Goal: Task Accomplishment & Management: Use online tool/utility

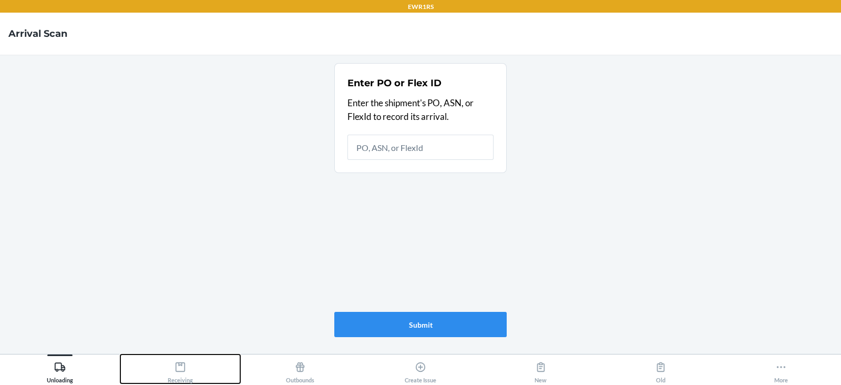
click at [167, 369] on button "Receiving" at bounding box center [180, 368] width 120 height 29
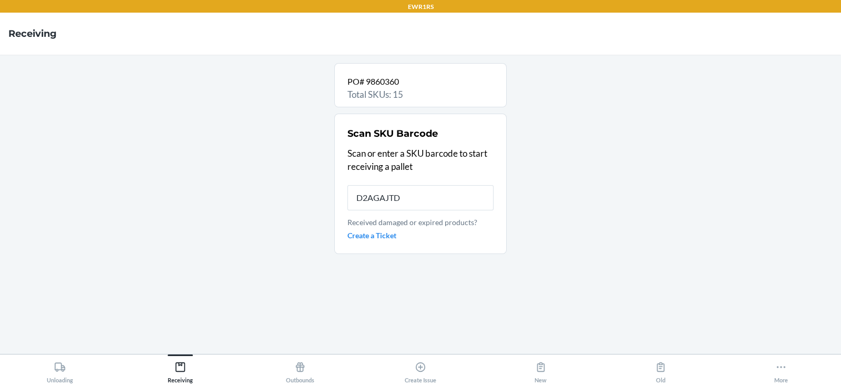
type input "D2AGAJTD7"
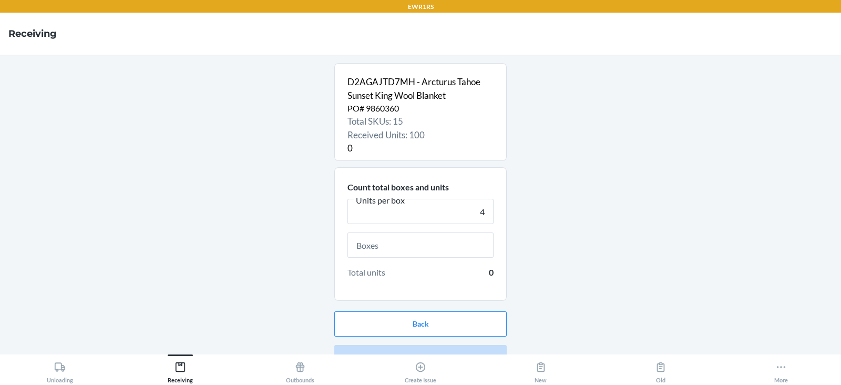
type input "4"
click at [410, 262] on div "Total units 0" at bounding box center [420, 255] width 146 height 46
click at [410, 247] on input "text" at bounding box center [420, 244] width 146 height 25
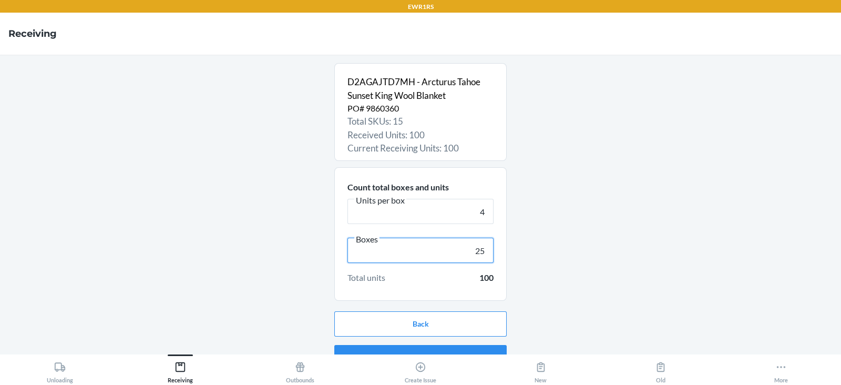
scroll to position [20, 0]
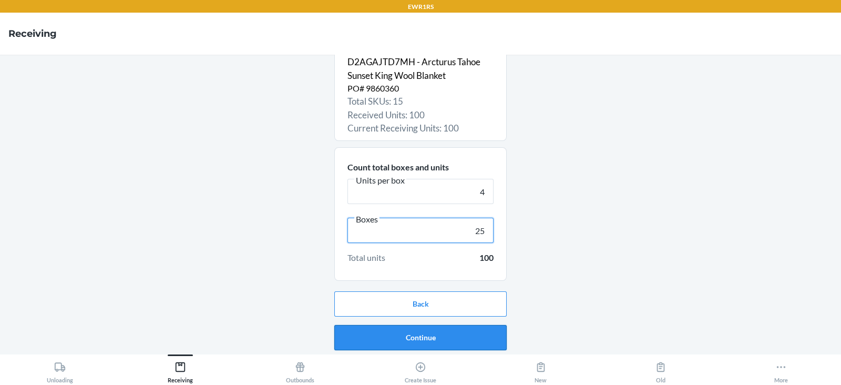
type input "25"
click at [411, 340] on button "Continue" at bounding box center [420, 337] width 172 height 25
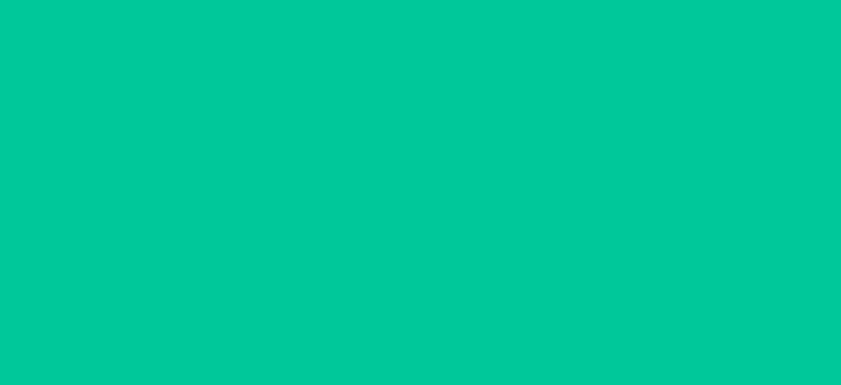
scroll to position [0, 0]
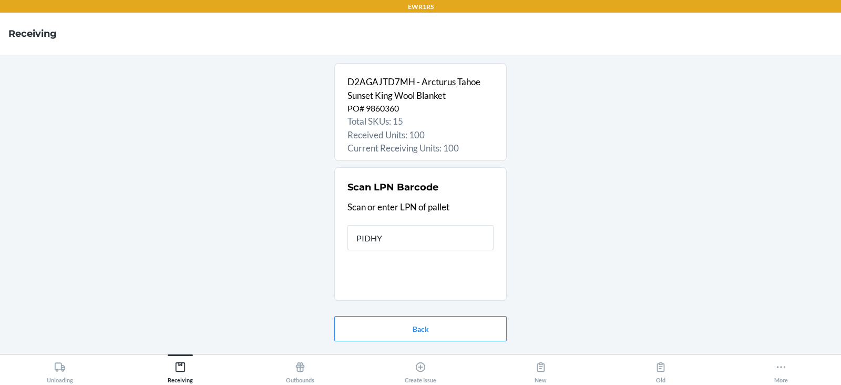
type input "PIDHYQ"
type input "rs400"
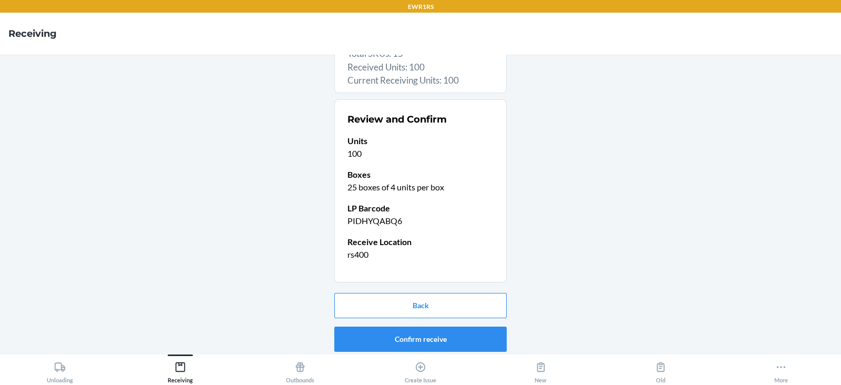
scroll to position [69, 0]
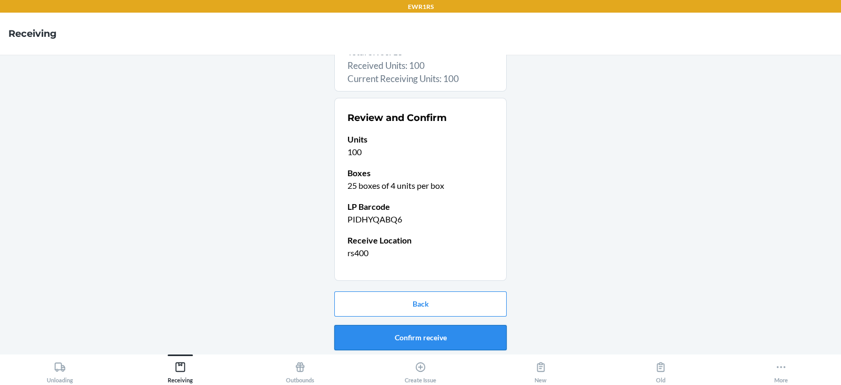
click at [408, 332] on button "Confirm receive" at bounding box center [420, 337] width 172 height 25
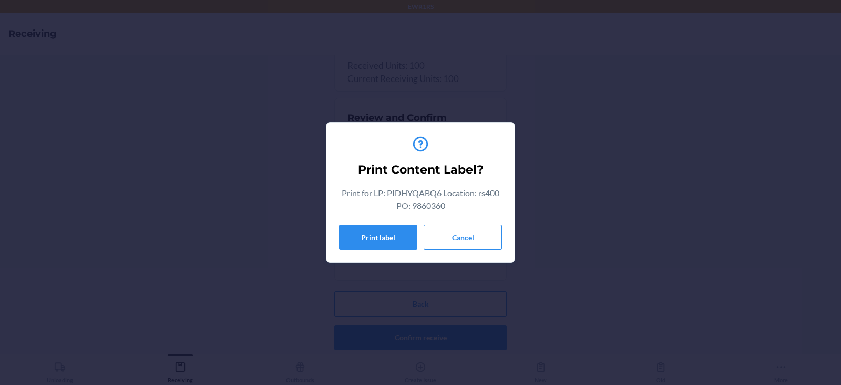
click at [378, 222] on div "Print Content Label? Print for LP: PIDHYQABQ6 Location: rs400 PO: 9860360 Print…" at bounding box center [420, 192] width 163 height 123
click at [375, 237] on button "Print label" at bounding box center [378, 236] width 78 height 25
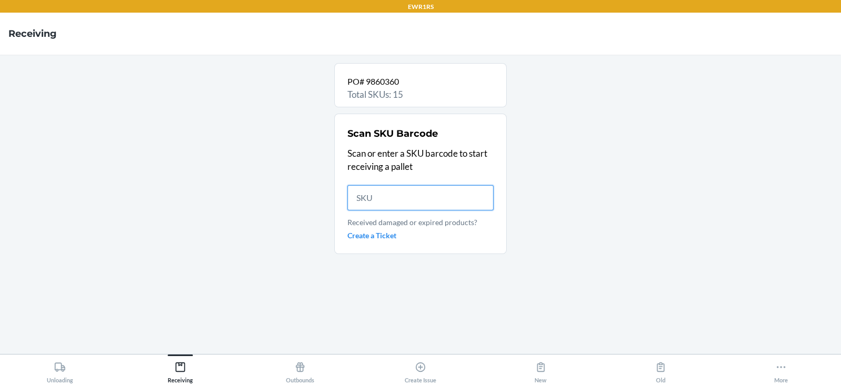
scroll to position [0, 0]
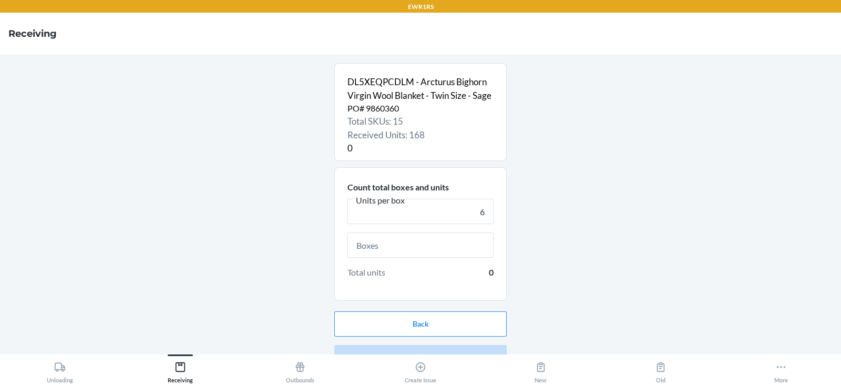
type input "6"
click at [397, 255] on input "text" at bounding box center [420, 244] width 146 height 25
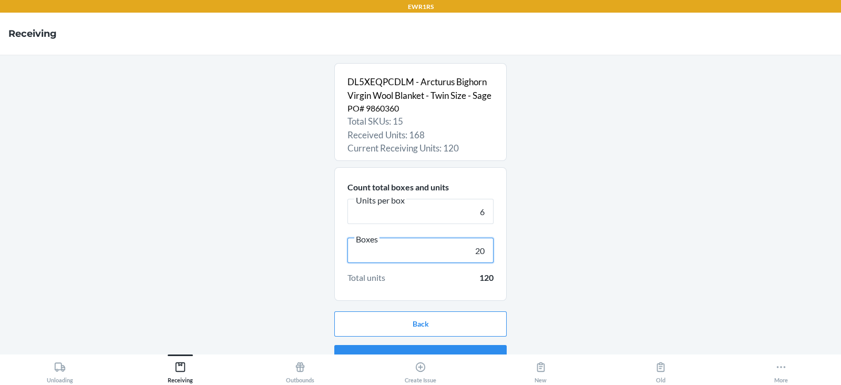
scroll to position [34, 0]
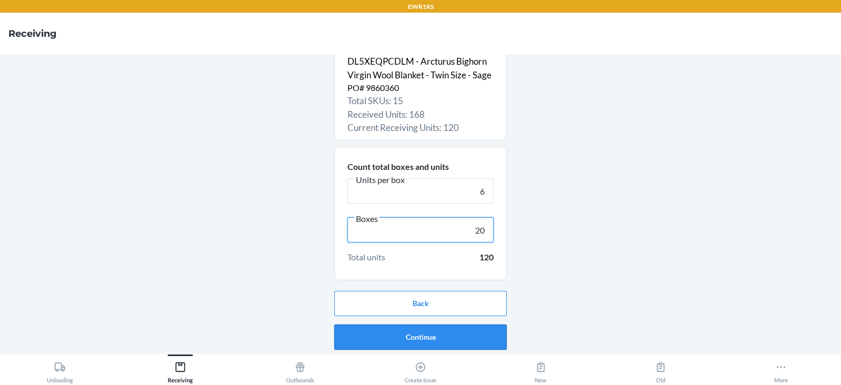
type input "20"
click at [393, 334] on button "Continue" at bounding box center [420, 336] width 172 height 25
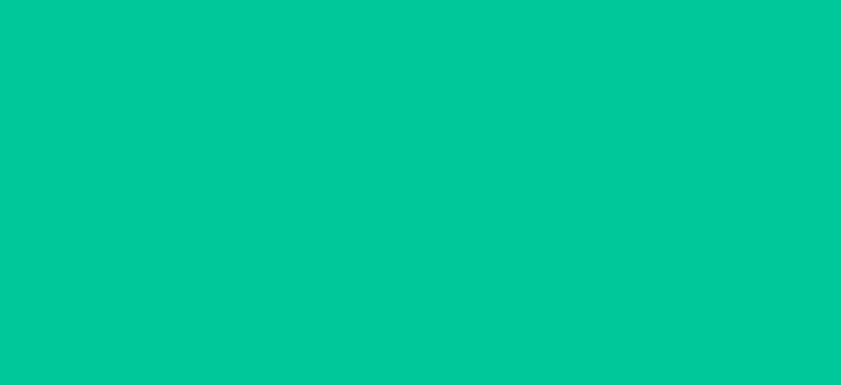
scroll to position [0, 0]
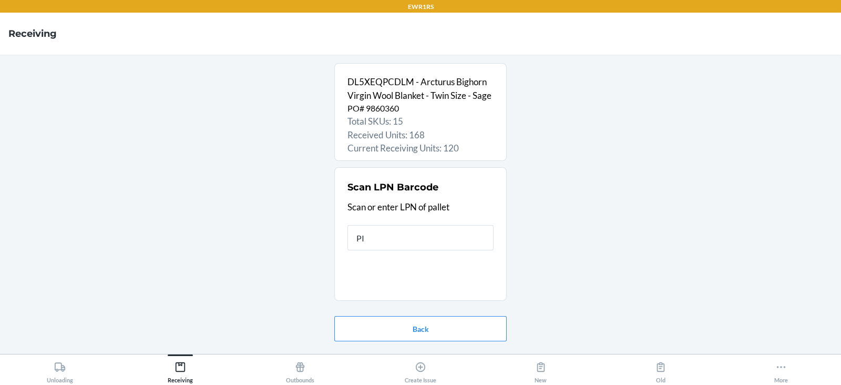
type input "PID"
type input "rs400"
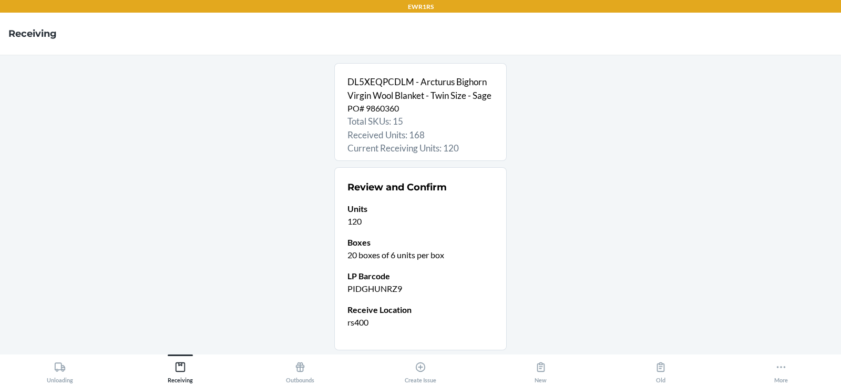
scroll to position [82, 0]
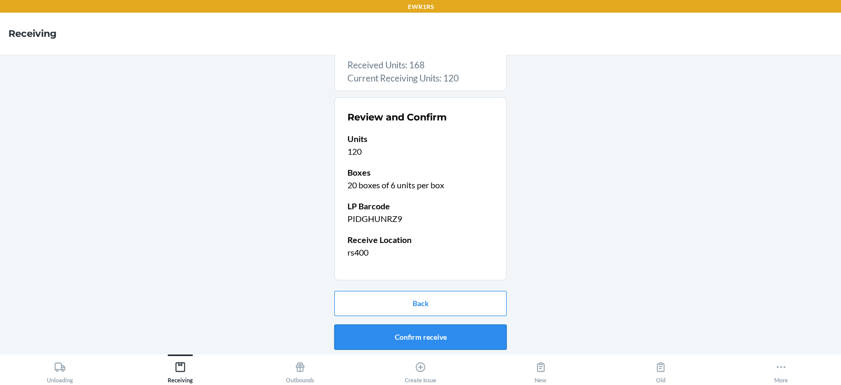
click at [394, 335] on button "Confirm receive" at bounding box center [420, 336] width 172 height 25
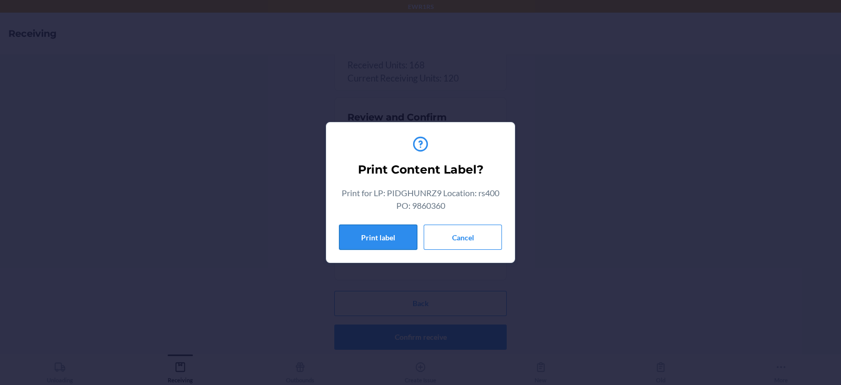
click at [383, 232] on button "Print label" at bounding box center [378, 236] width 78 height 25
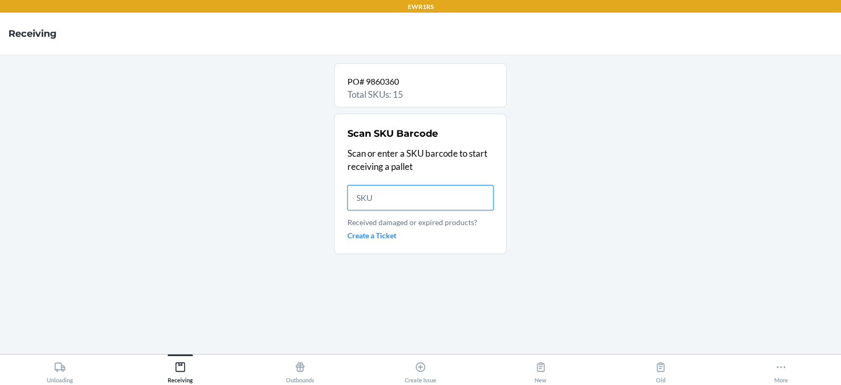
scroll to position [0, 0]
type input "D8UMBB"
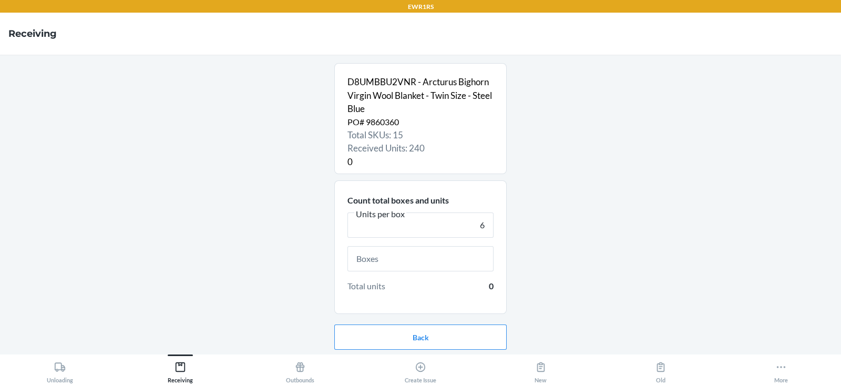
type input "6"
click at [359, 264] on input "text" at bounding box center [420, 258] width 146 height 25
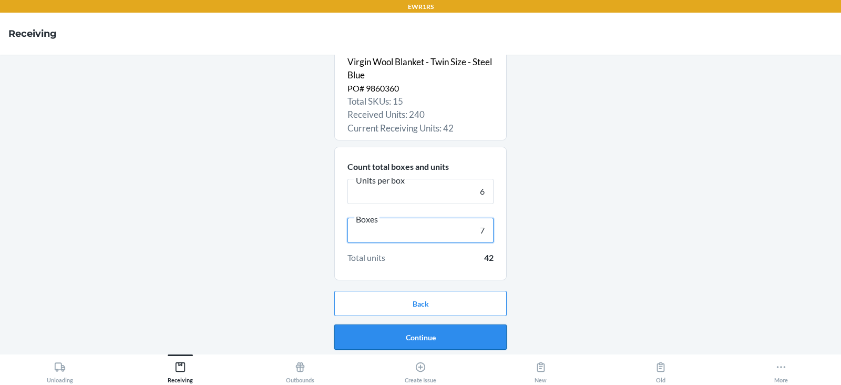
type input "7"
click at [430, 345] on button "Continue" at bounding box center [420, 336] width 172 height 25
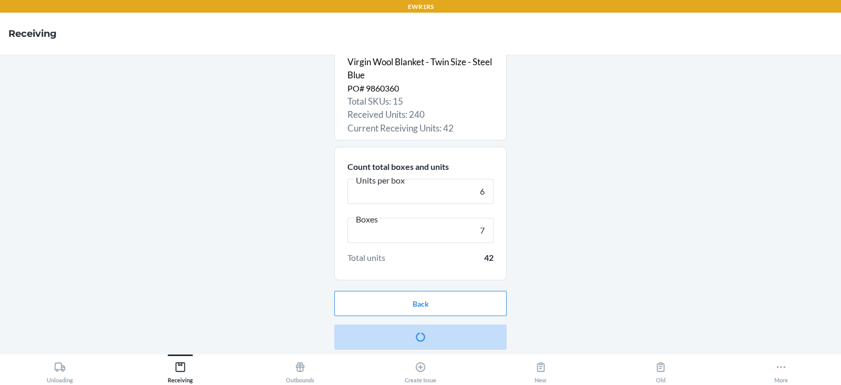
scroll to position [0, 0]
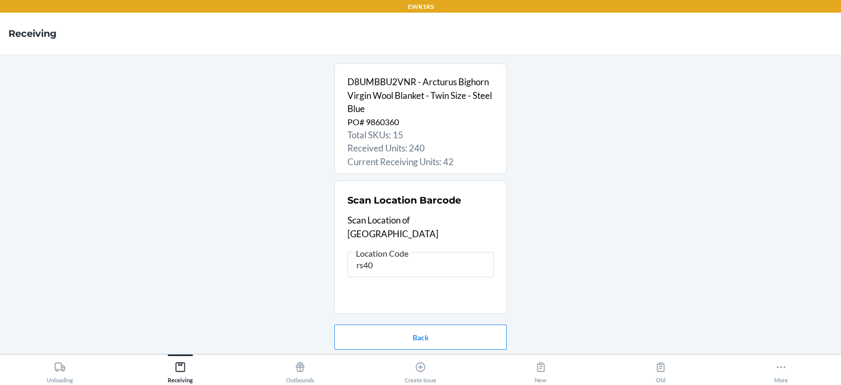
type input "rs400"
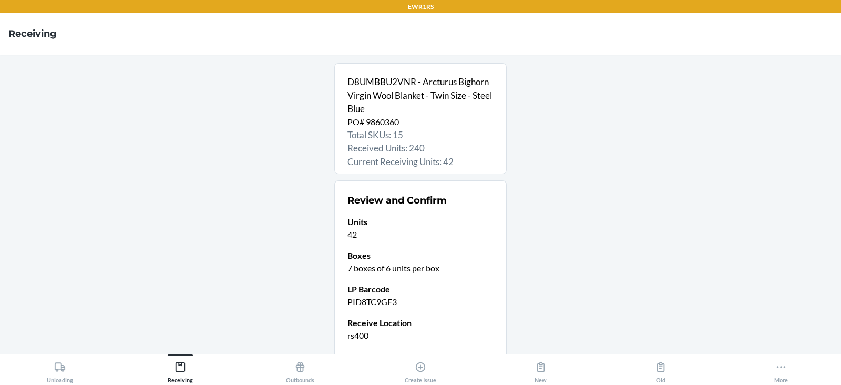
scroll to position [82, 0]
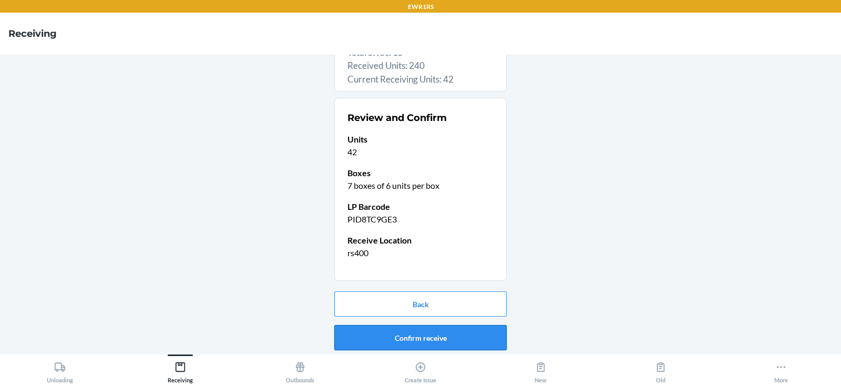
click at [410, 340] on button "Confirm receive" at bounding box center [420, 337] width 172 height 25
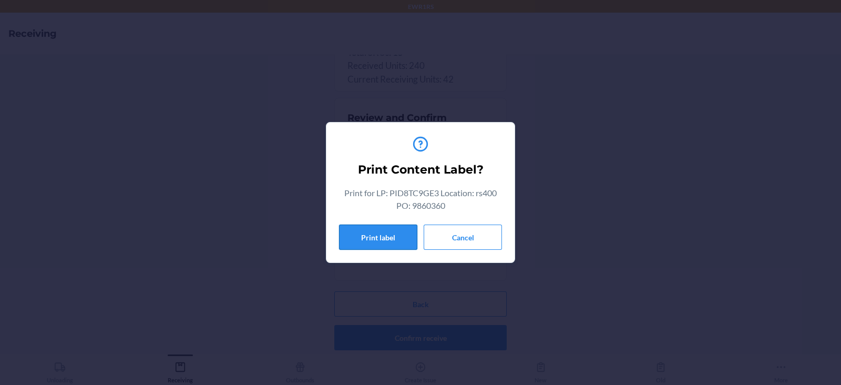
click at [348, 237] on button "Print label" at bounding box center [378, 236] width 78 height 25
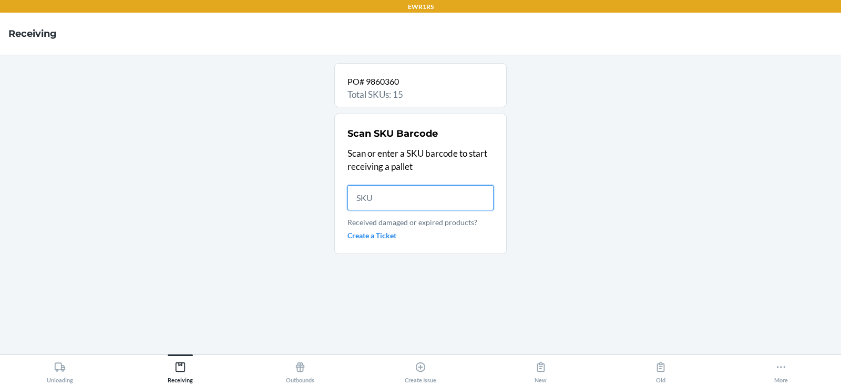
scroll to position [0, 0]
type input "DL5XEQ"
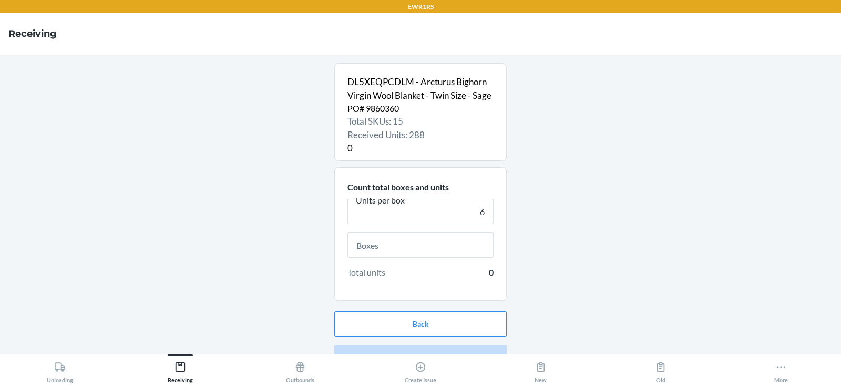
type input "6"
click at [365, 249] on input "text" at bounding box center [420, 244] width 146 height 25
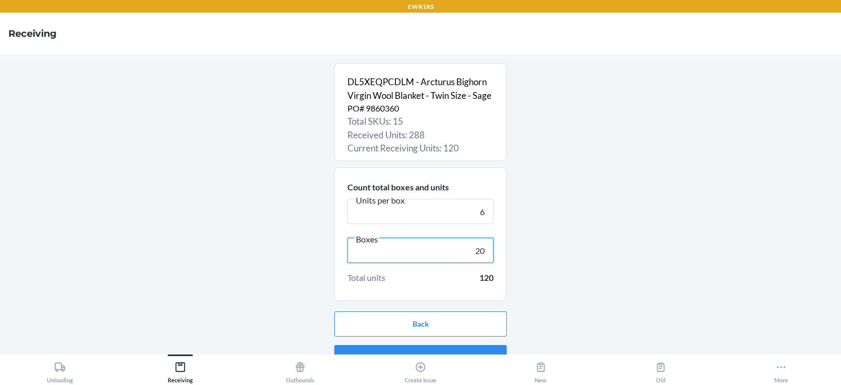
scroll to position [34, 0]
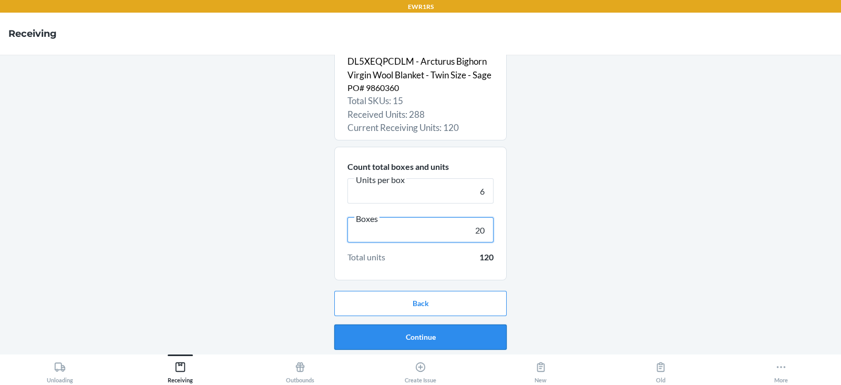
type input "20"
click at [364, 335] on button "Continue" at bounding box center [420, 336] width 172 height 25
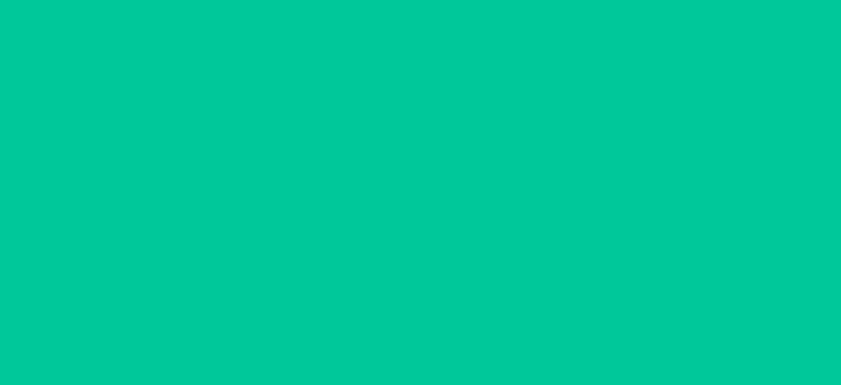
scroll to position [0, 0]
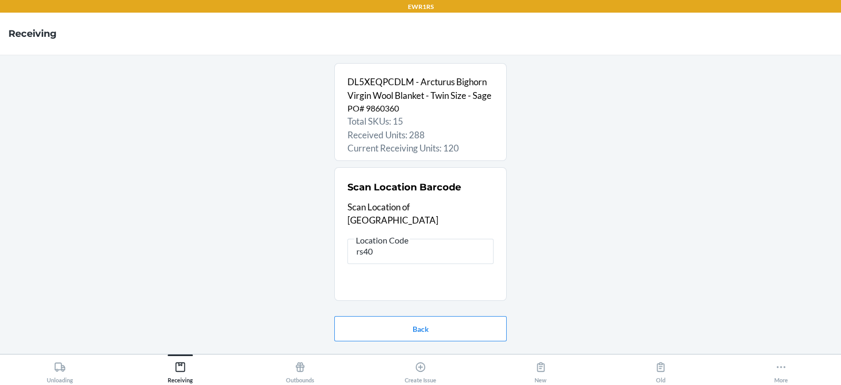
type input "rs400"
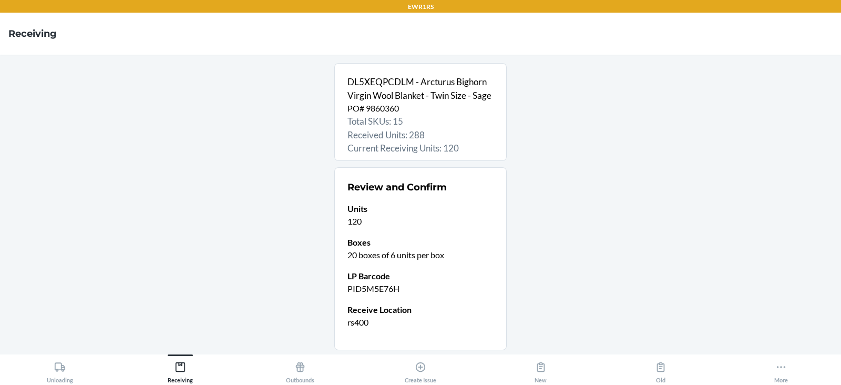
scroll to position [82, 0]
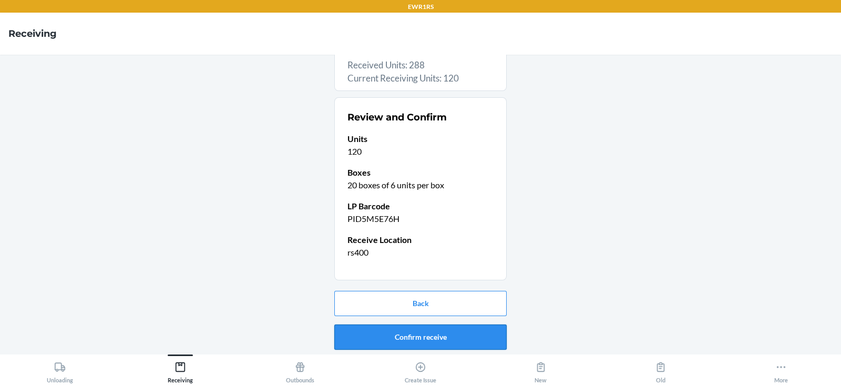
click at [364, 333] on button "Confirm receive" at bounding box center [420, 336] width 172 height 25
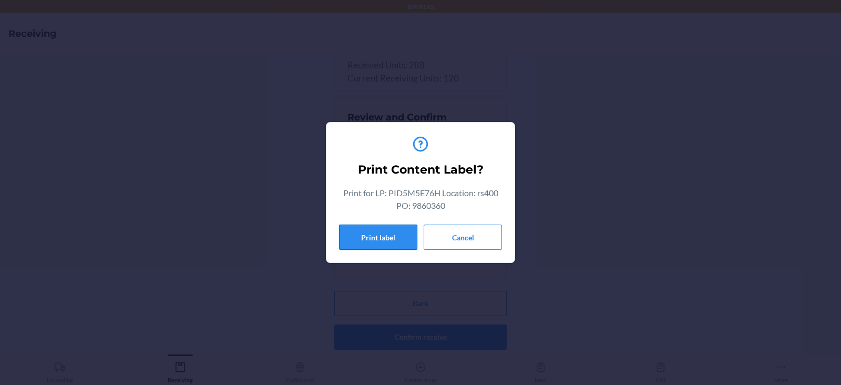
click at [347, 241] on button "Print label" at bounding box center [378, 236] width 78 height 25
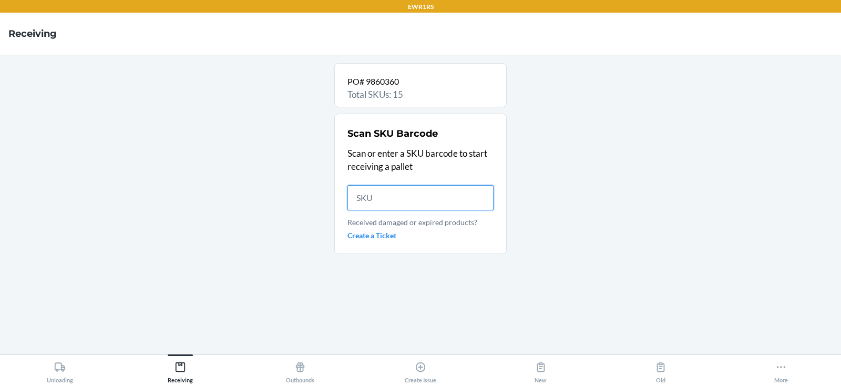
scroll to position [0, 0]
type input "DJPE7UD"
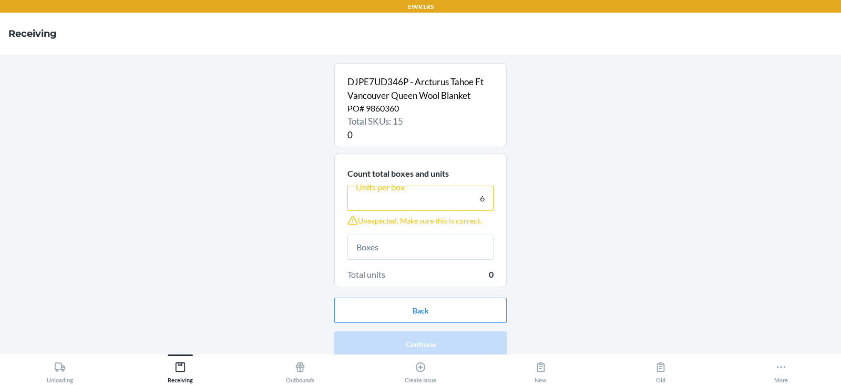
type input "6"
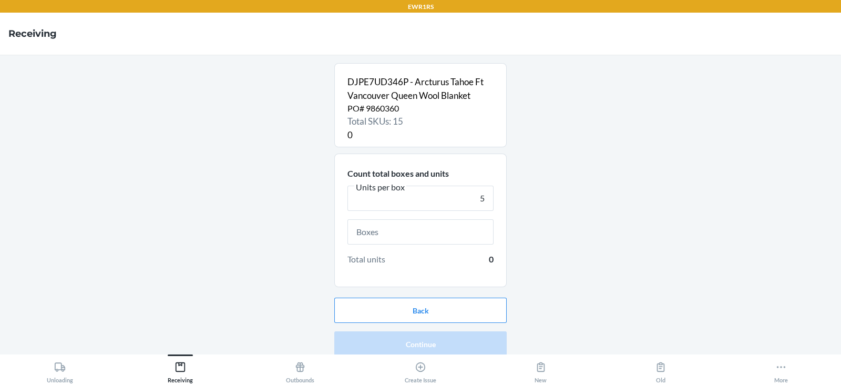
type input "5"
click at [372, 230] on input "text" at bounding box center [420, 231] width 146 height 25
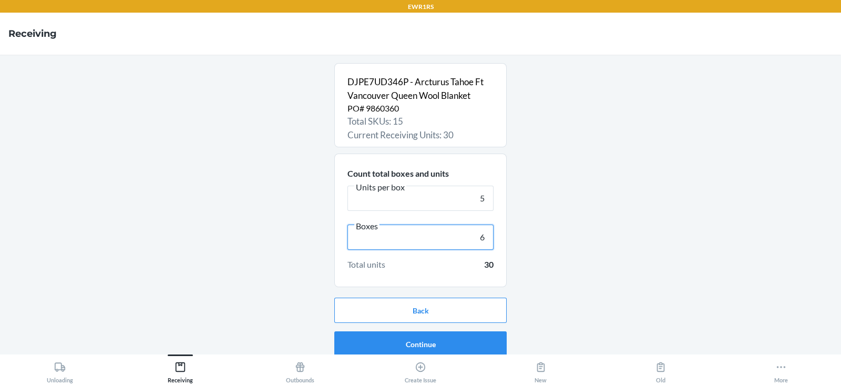
scroll to position [7, 0]
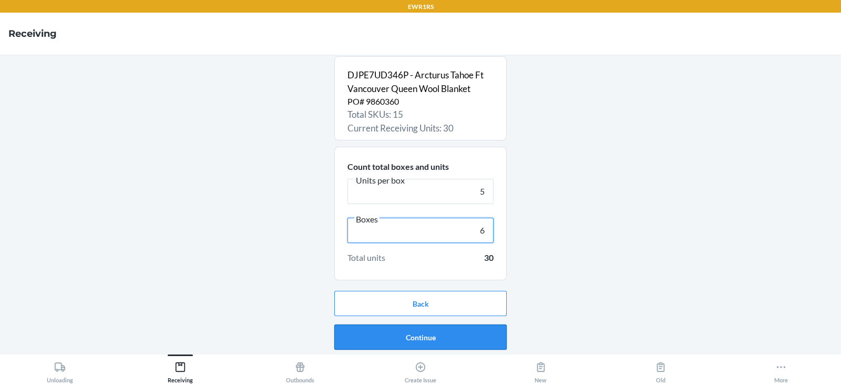
type input "6"
click at [373, 337] on button "Continue" at bounding box center [420, 336] width 172 height 25
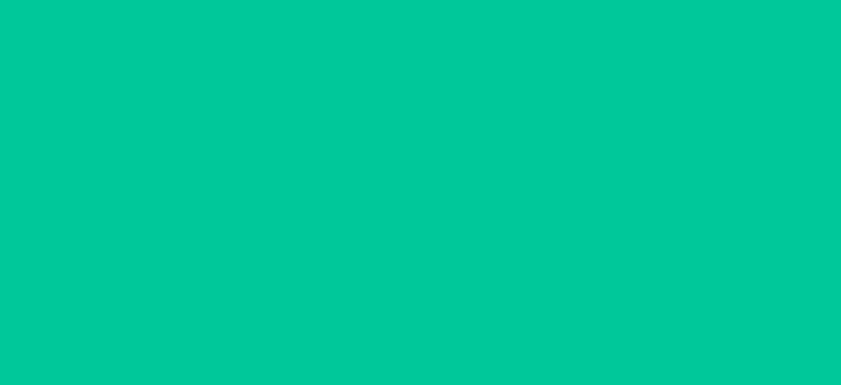
scroll to position [0, 0]
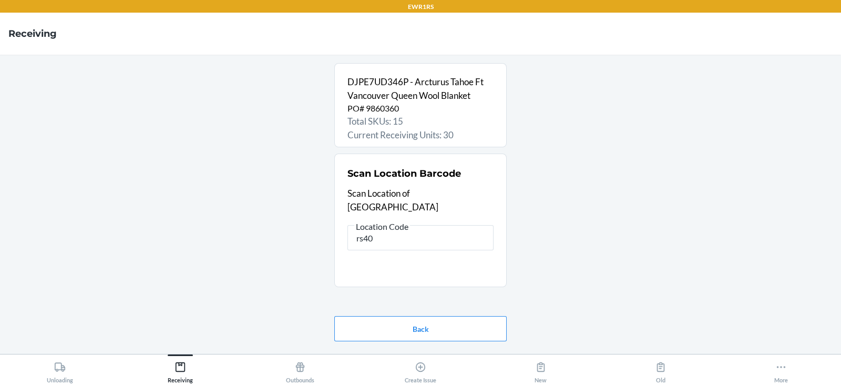
type input "rs400"
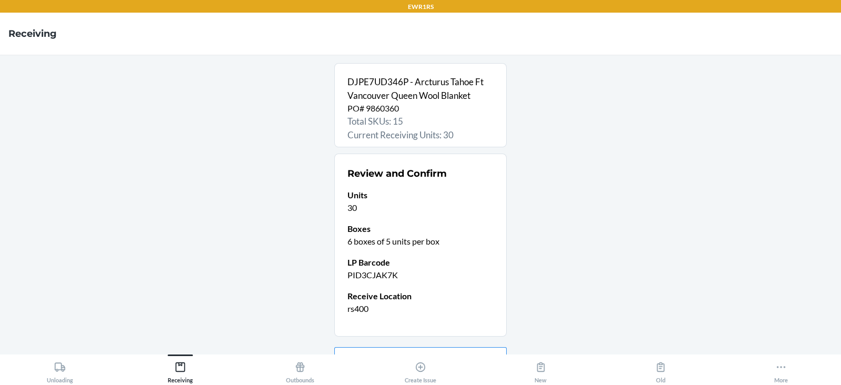
scroll to position [56, 0]
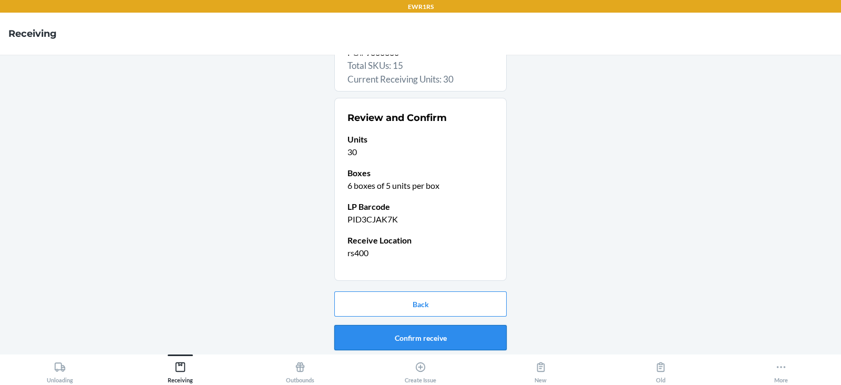
click at [370, 333] on button "Confirm receive" at bounding box center [420, 337] width 172 height 25
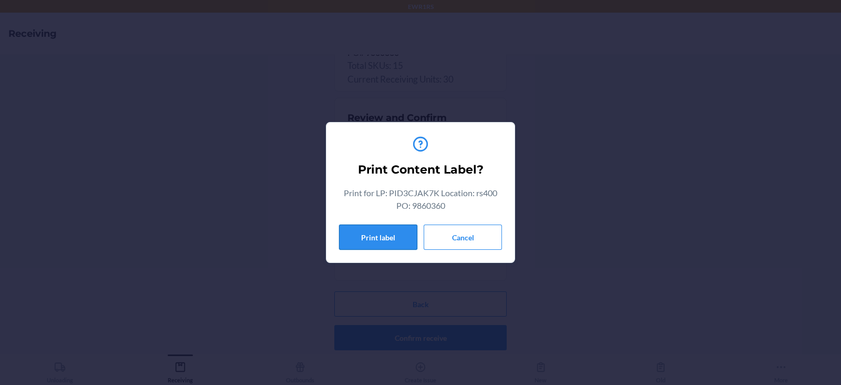
click at [396, 232] on button "Print label" at bounding box center [378, 236] width 78 height 25
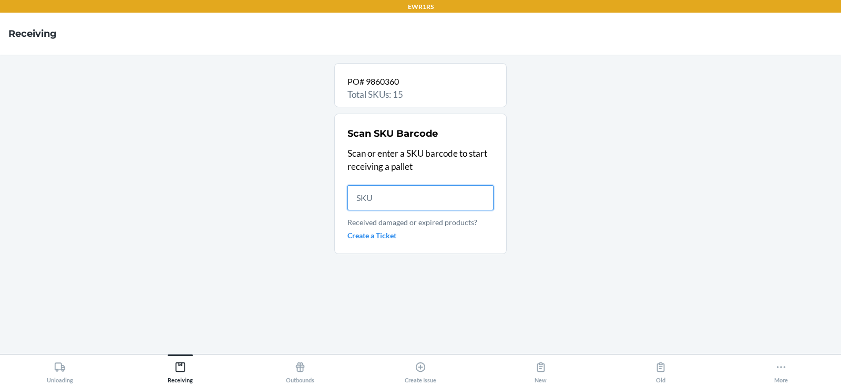
scroll to position [0, 0]
click at [378, 200] on input "text" at bounding box center [420, 197] width 146 height 25
type input "D"
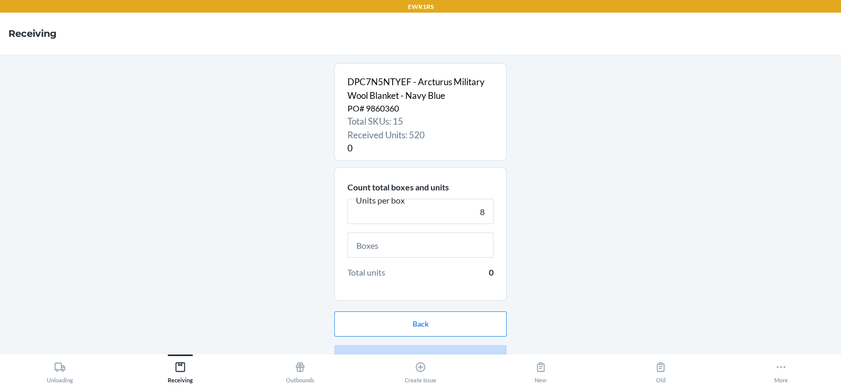
type input "8"
click at [368, 258] on div "Total units 0" at bounding box center [420, 255] width 146 height 46
click at [407, 242] on input "text" at bounding box center [420, 244] width 146 height 25
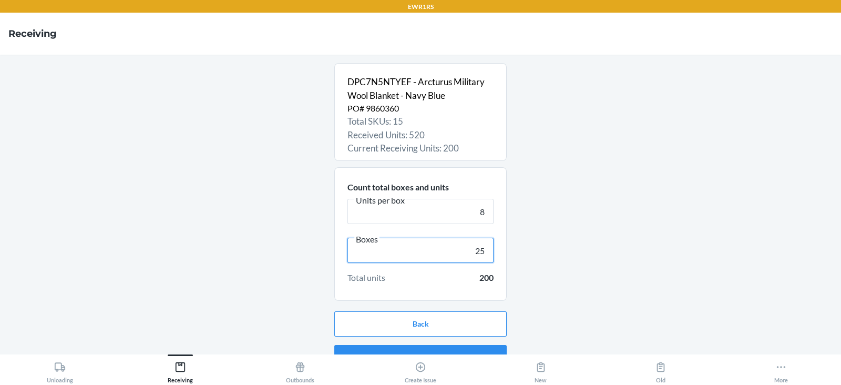
scroll to position [20, 0]
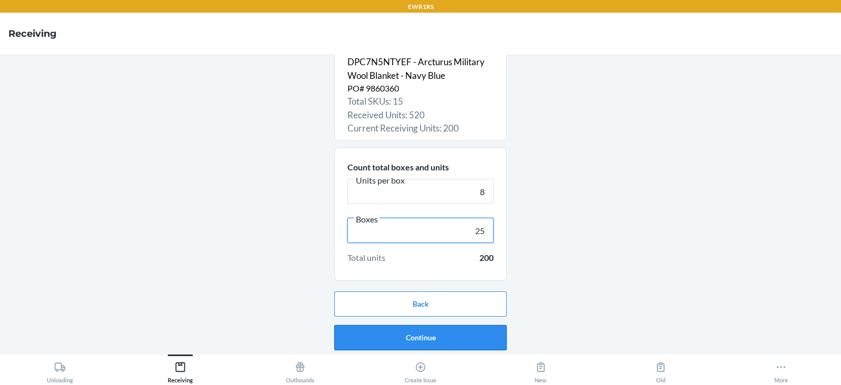
type input "25"
click at [423, 340] on button "Continue" at bounding box center [420, 337] width 172 height 25
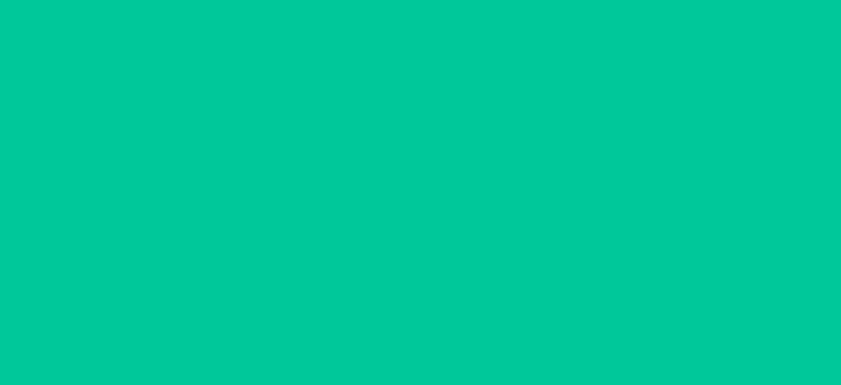
scroll to position [0, 0]
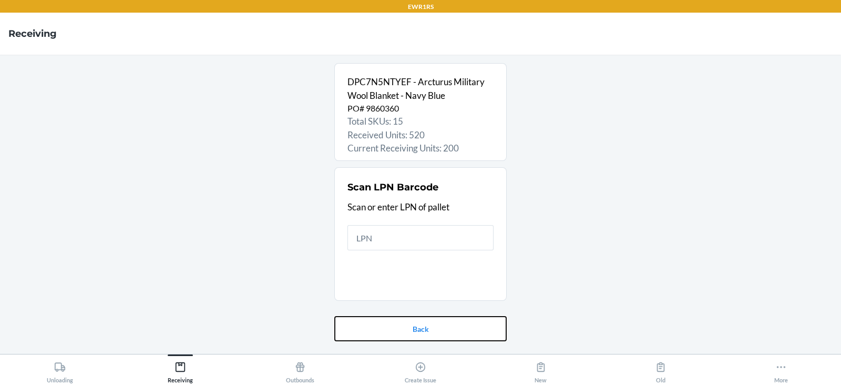
click at [423, 340] on button "Back" at bounding box center [420, 328] width 172 height 25
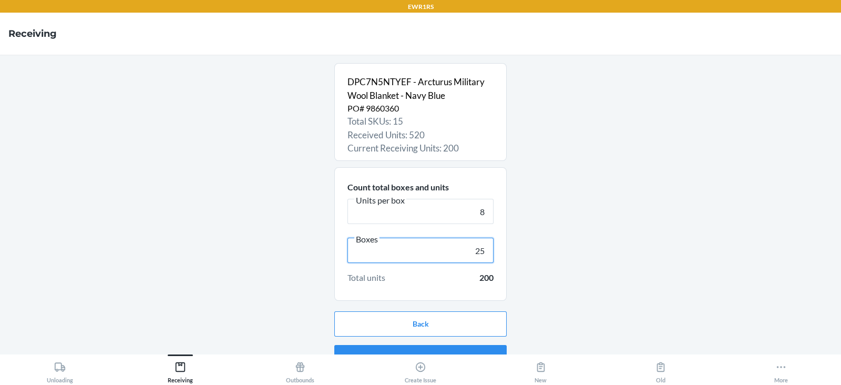
click at [487, 260] on input "25" at bounding box center [420, 249] width 146 height 25
type input "2"
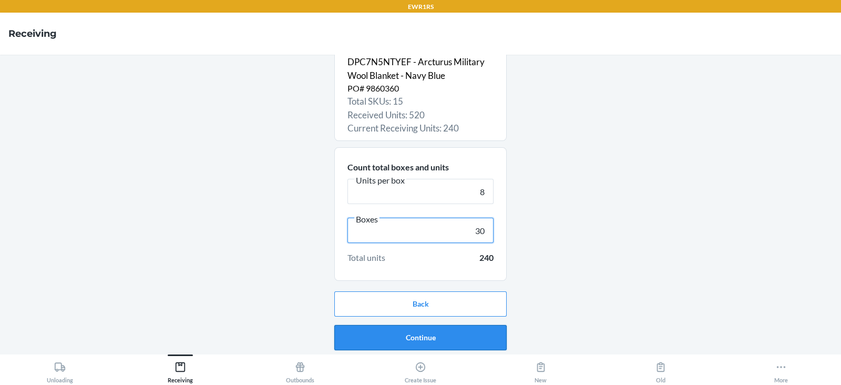
type input "30"
click at [432, 326] on button "Continue" at bounding box center [420, 337] width 172 height 25
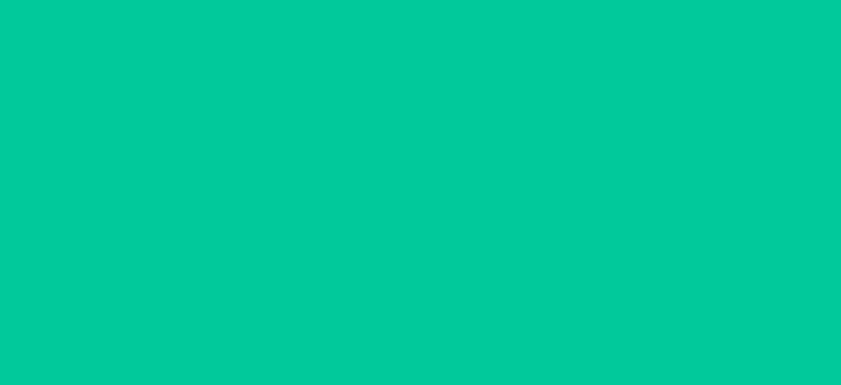
scroll to position [0, 0]
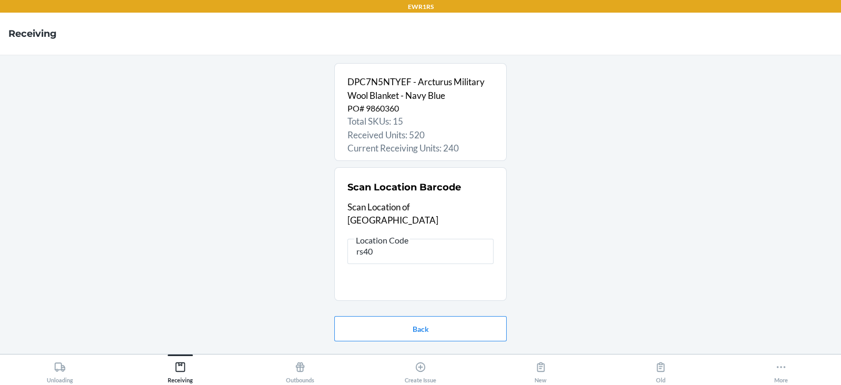
type input "rs400"
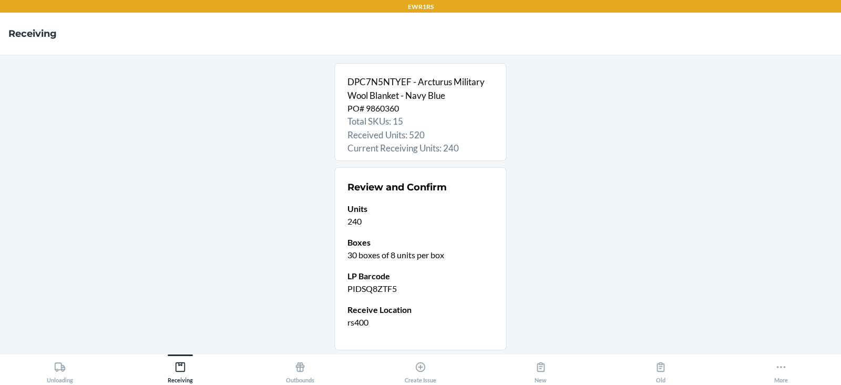
scroll to position [69, 0]
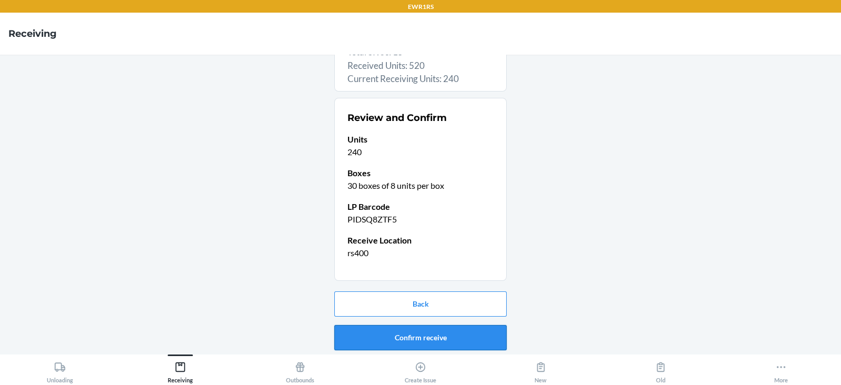
click at [401, 339] on button "Confirm receive" at bounding box center [420, 337] width 172 height 25
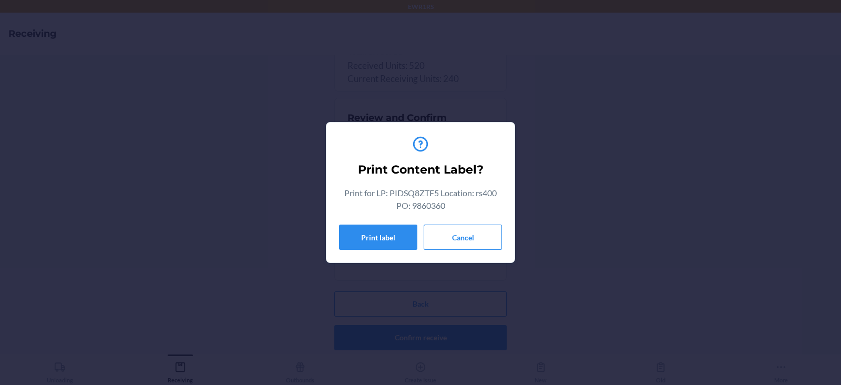
click at [370, 222] on div "Print Content Label? Print for LP: PIDSQ8ZTF5 Location: rs400 PO: 9860360 Print…" at bounding box center [420, 192] width 163 height 123
click at [369, 230] on button "Print label" at bounding box center [378, 236] width 78 height 25
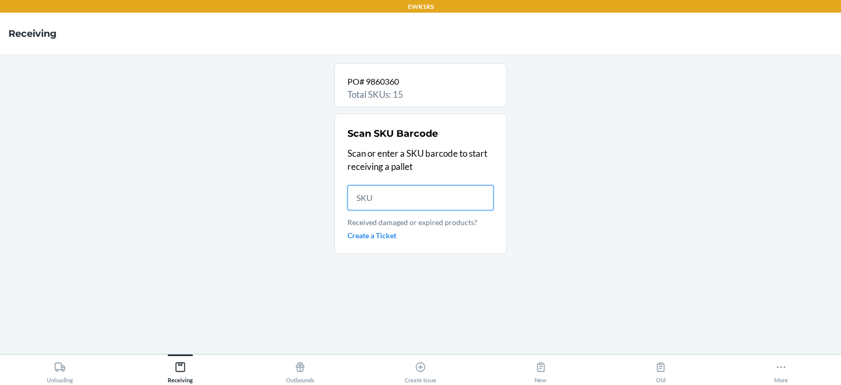
scroll to position [0, 0]
type input "DPC7N5NTYE"
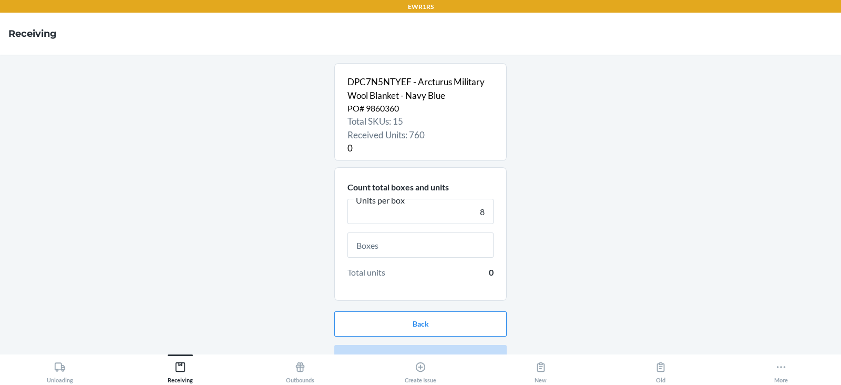
type input "8"
click at [392, 240] on input "text" at bounding box center [420, 244] width 146 height 25
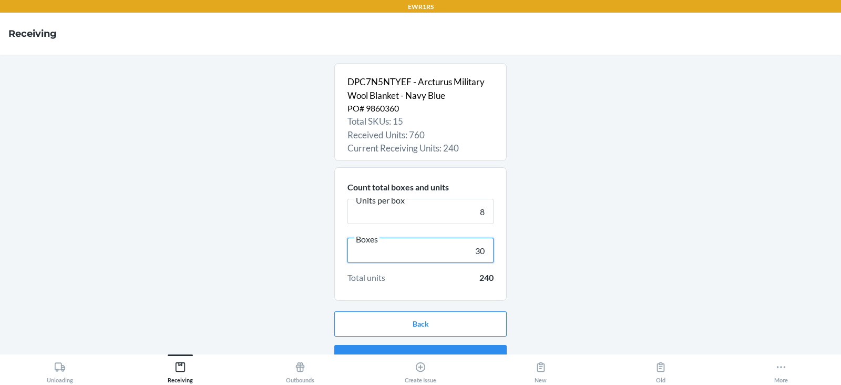
scroll to position [20, 0]
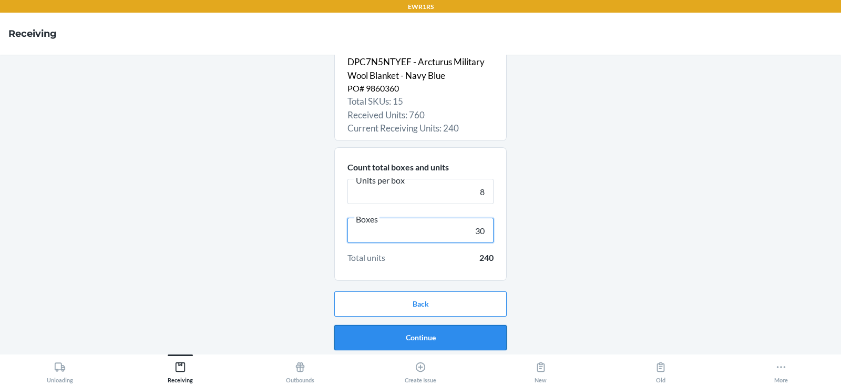
type input "30"
click at [378, 335] on button "Continue" at bounding box center [420, 337] width 172 height 25
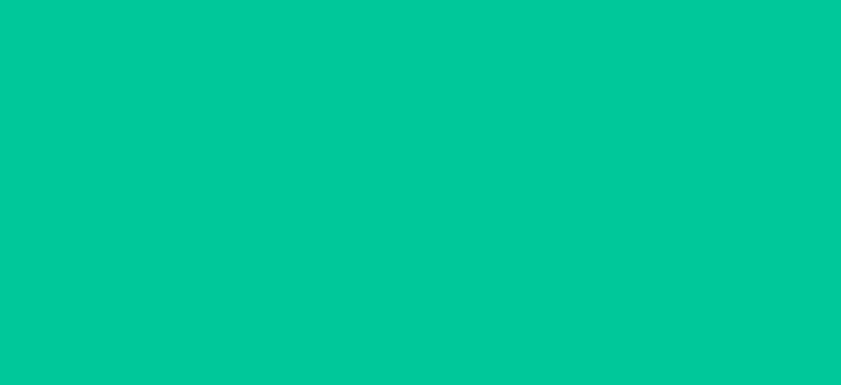
scroll to position [0, 0]
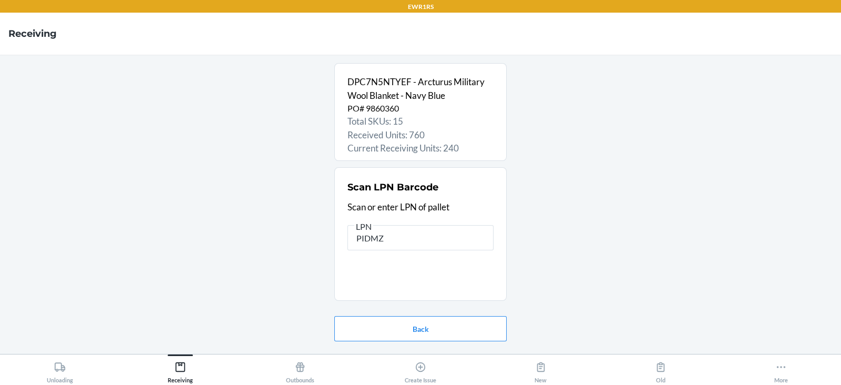
type input "PIDMZC"
type input "rs400"
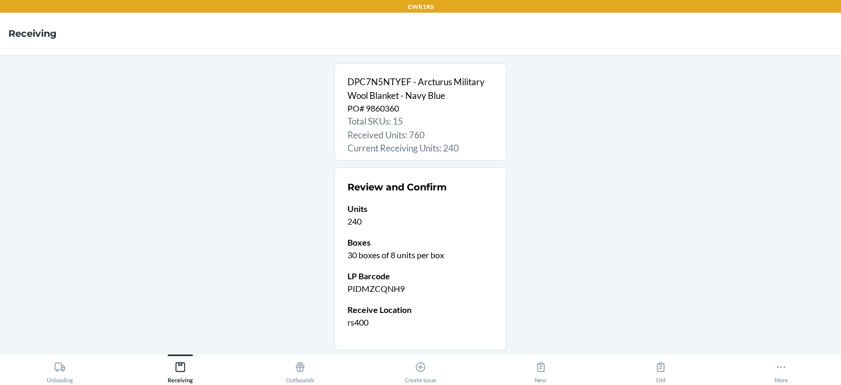
scroll to position [69, 0]
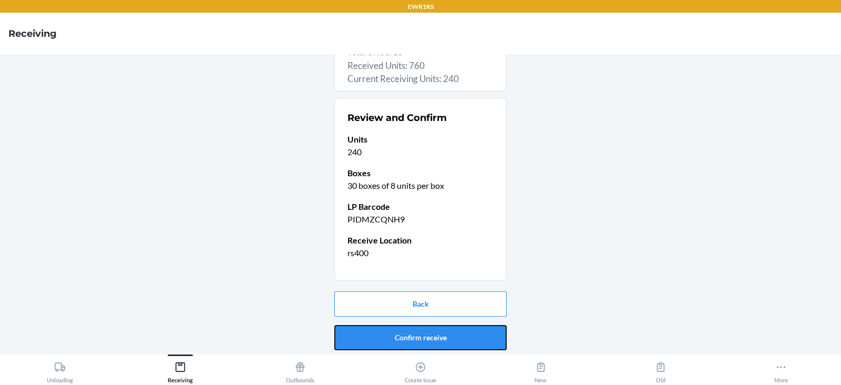
click at [378, 335] on button "Confirm receive" at bounding box center [420, 337] width 172 height 25
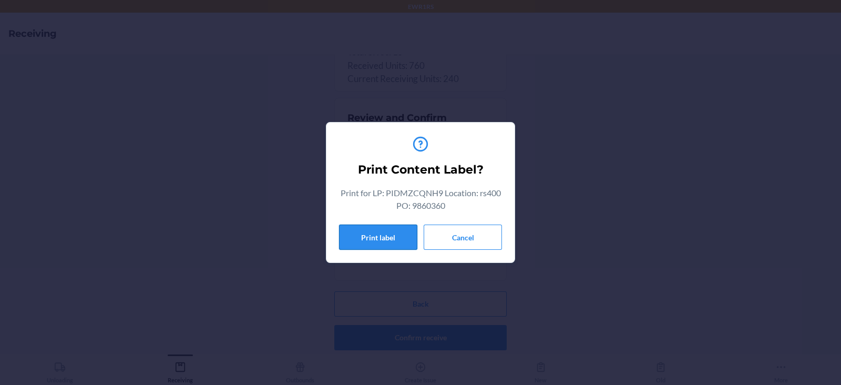
click at [361, 234] on button "Print label" at bounding box center [378, 236] width 78 height 25
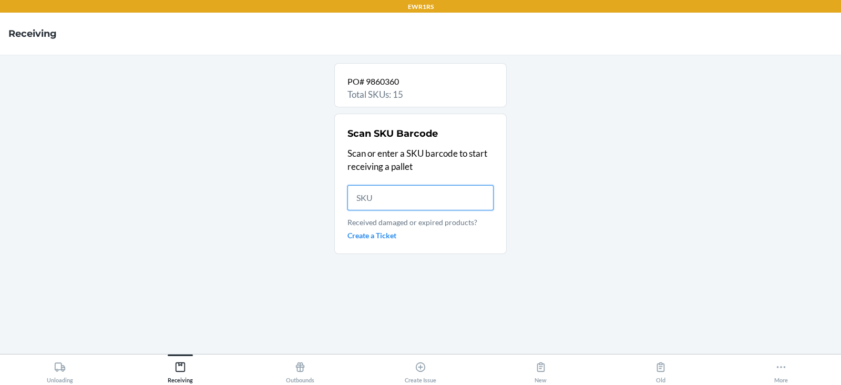
scroll to position [0, 0]
click at [418, 198] on input "text" at bounding box center [420, 197] width 146 height 25
type input "D"
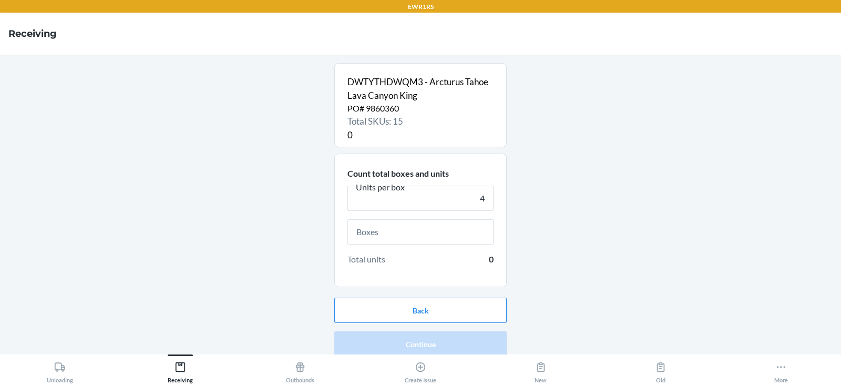
type input "4"
click at [402, 235] on input "text" at bounding box center [420, 231] width 146 height 25
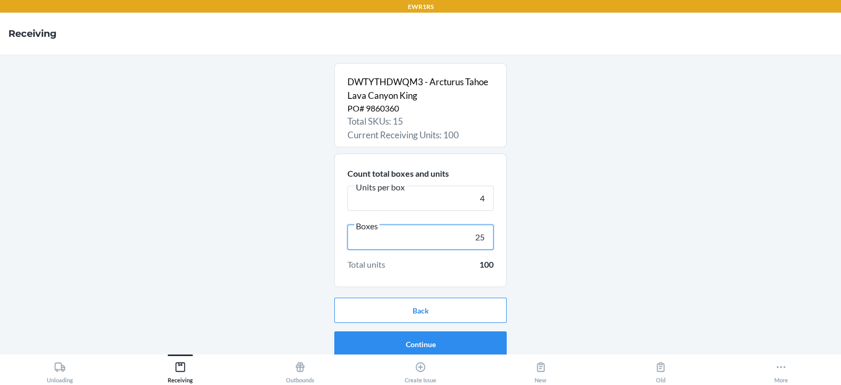
type input "25"
click at [403, 345] on button "Continue" at bounding box center [420, 343] width 172 height 25
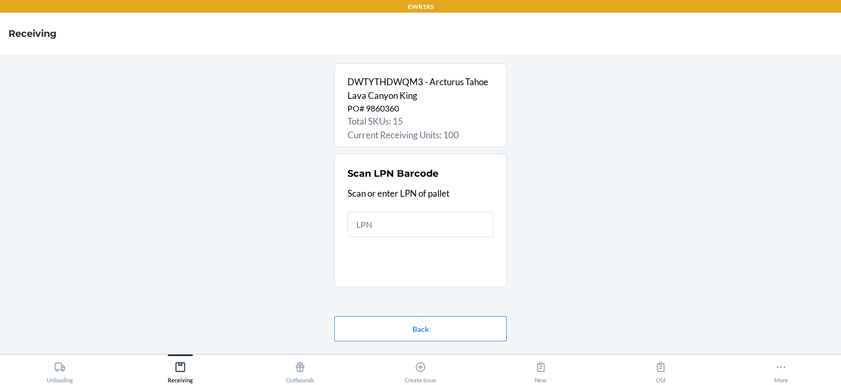
type input "P"
type input "rs400"
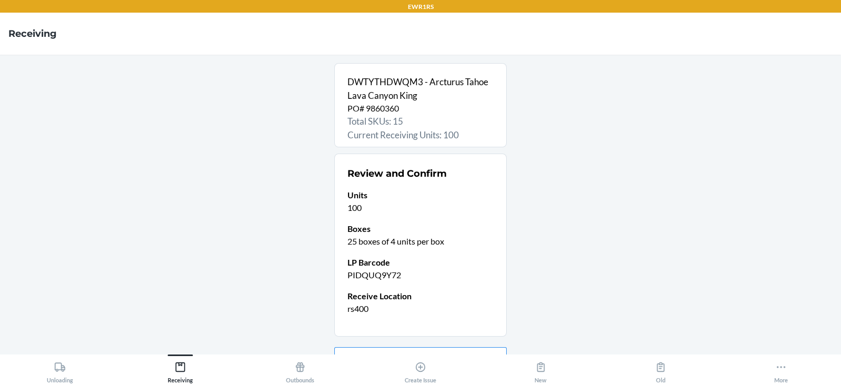
scroll to position [56, 0]
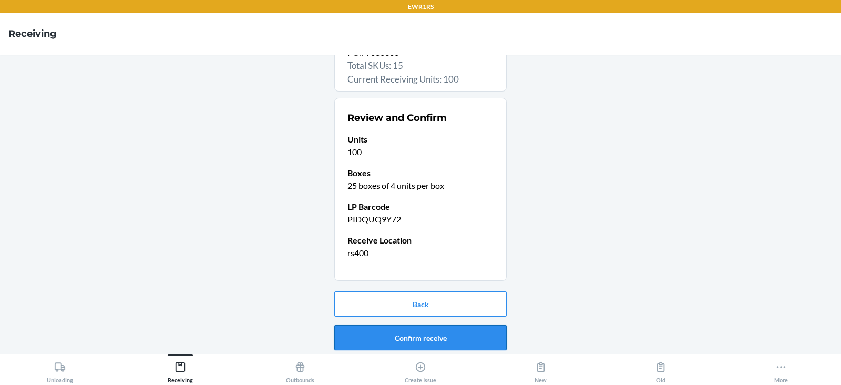
click at [365, 333] on button "Confirm receive" at bounding box center [420, 337] width 172 height 25
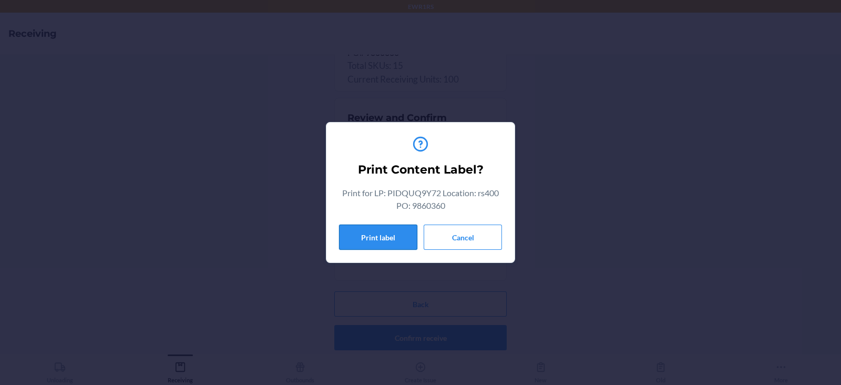
click at [385, 241] on button "Print label" at bounding box center [378, 236] width 78 height 25
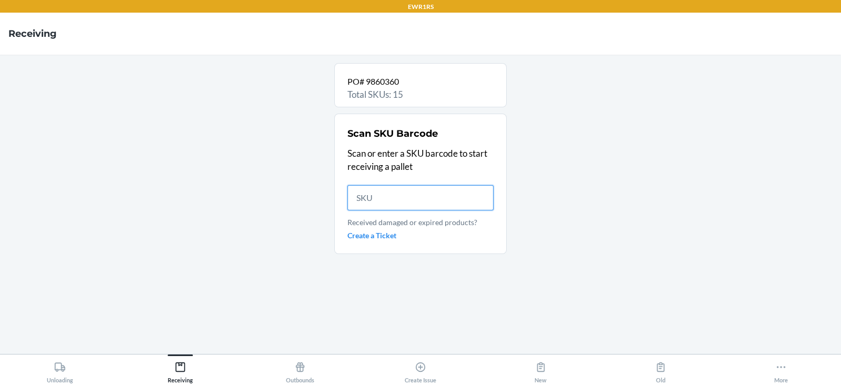
scroll to position [0, 0]
click at [388, 192] on input "text" at bounding box center [420, 197] width 146 height 25
type input "D8UMBBU2V"
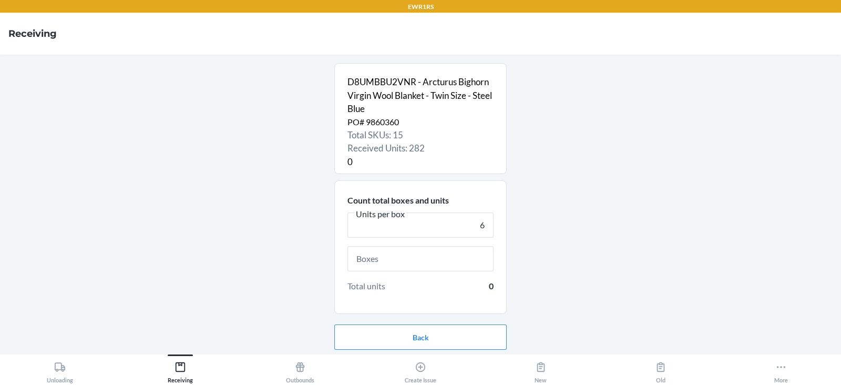
type input "6"
click at [386, 256] on input "text" at bounding box center [420, 258] width 146 height 25
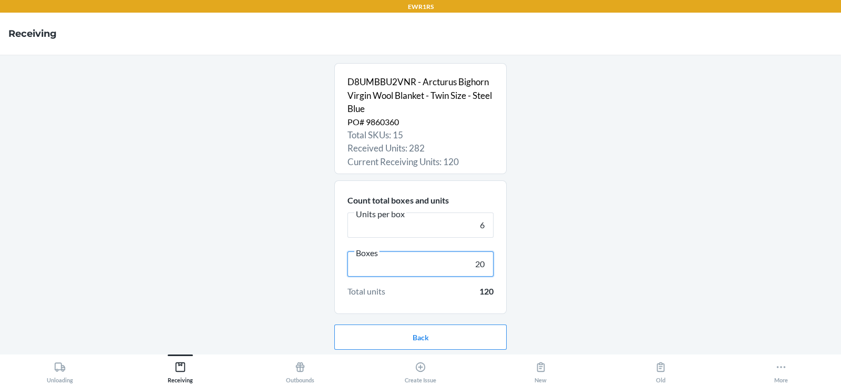
scroll to position [34, 0]
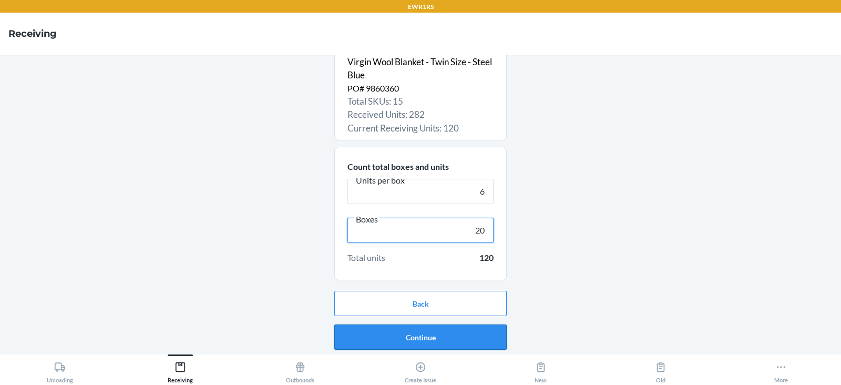
type input "20"
click at [431, 326] on button "Continue" at bounding box center [420, 336] width 172 height 25
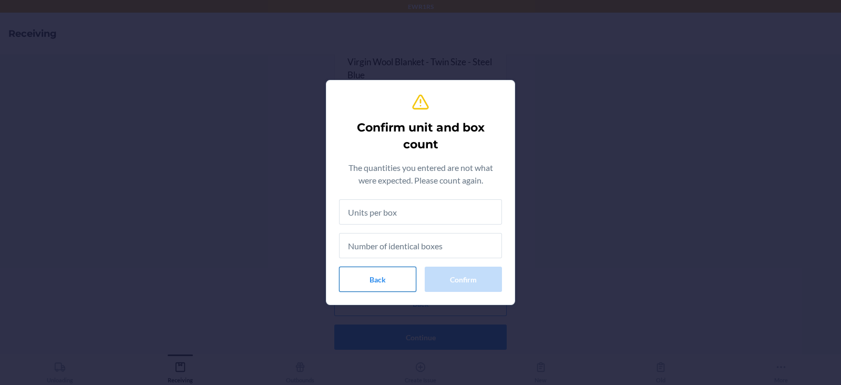
click at [391, 275] on button "Back" at bounding box center [377, 278] width 77 height 25
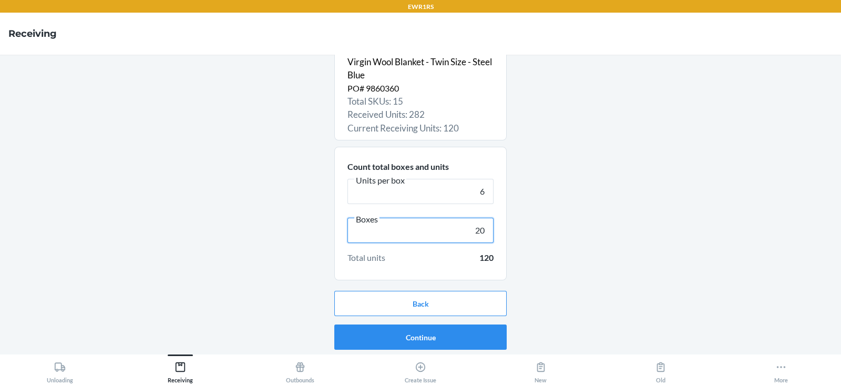
click at [478, 232] on input "20" at bounding box center [420, 230] width 146 height 25
click at [439, 328] on button "Continue" at bounding box center [420, 336] width 172 height 25
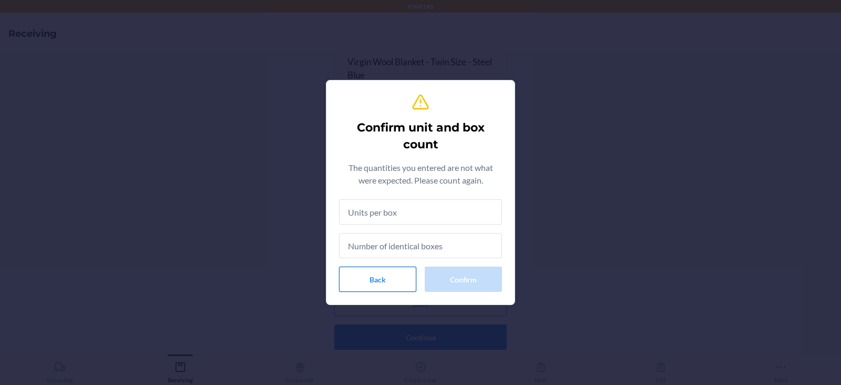
click at [392, 277] on button "Back" at bounding box center [377, 278] width 77 height 25
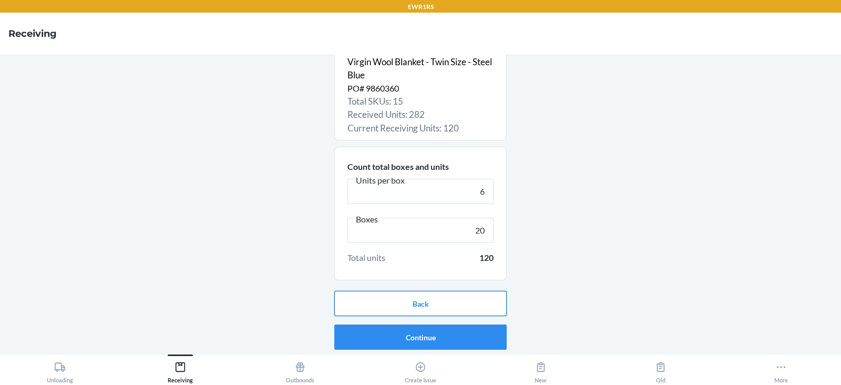
click at [433, 306] on button "Back" at bounding box center [420, 303] width 172 height 25
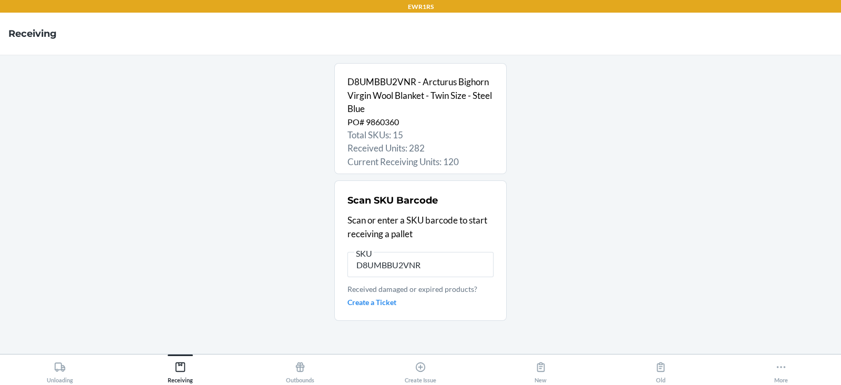
scroll to position [0, 0]
type input "D"
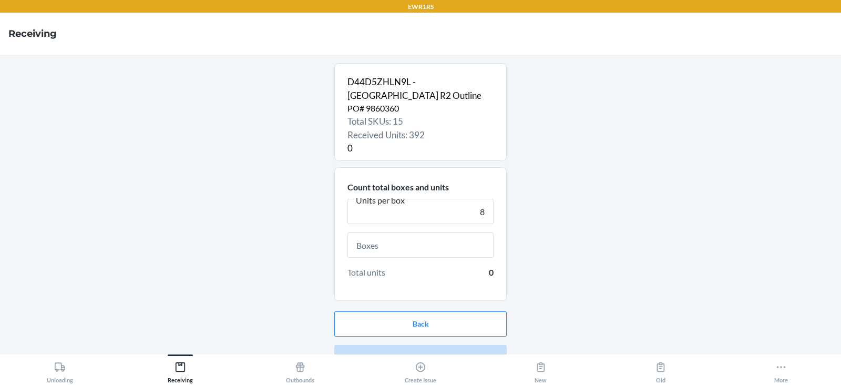
type input "8"
click at [431, 247] on input "text" at bounding box center [420, 244] width 146 height 25
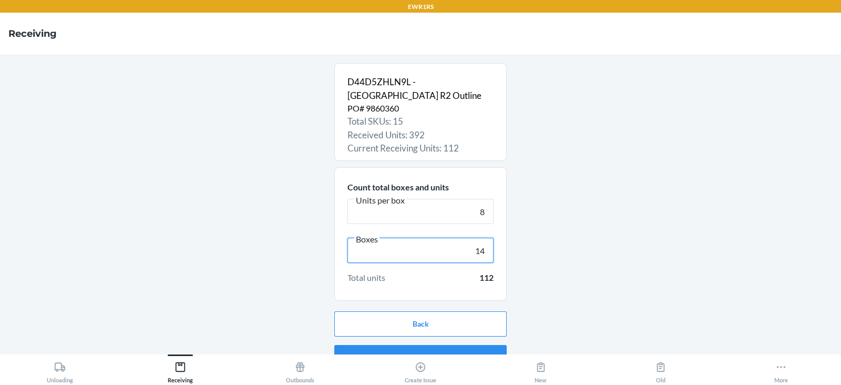
scroll to position [20, 0]
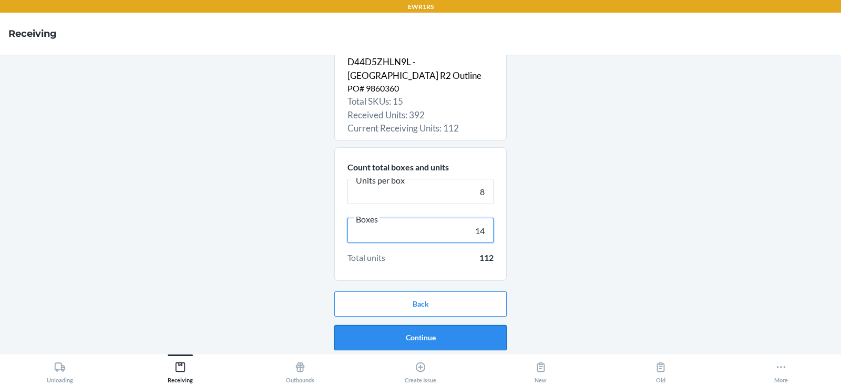
type input "14"
click at [421, 336] on button "Continue" at bounding box center [420, 337] width 172 height 25
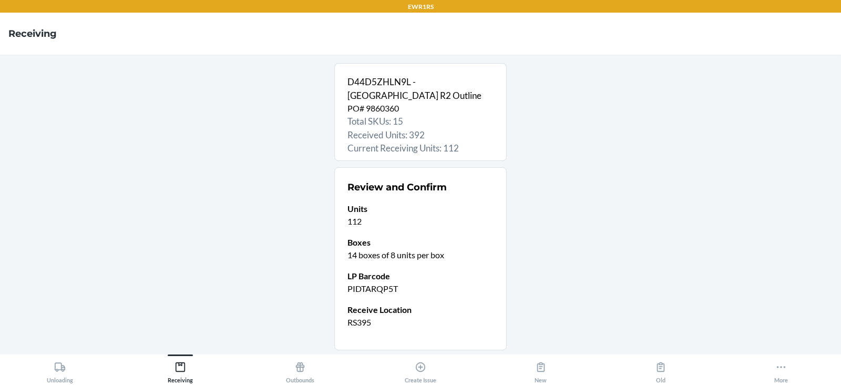
scroll to position [69, 0]
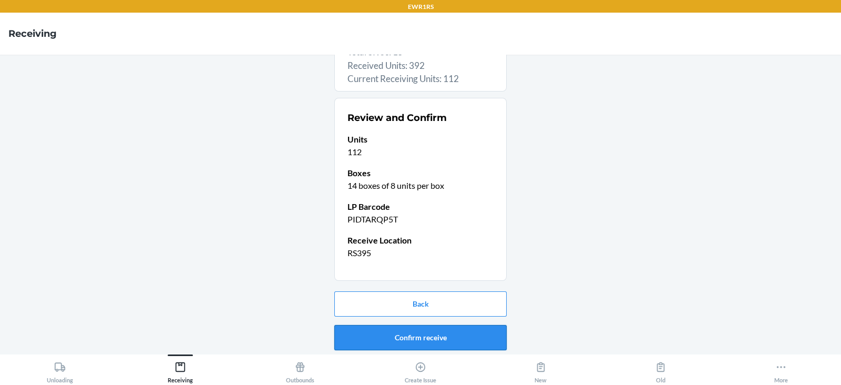
click at [398, 332] on button "Confirm receive" at bounding box center [420, 337] width 172 height 25
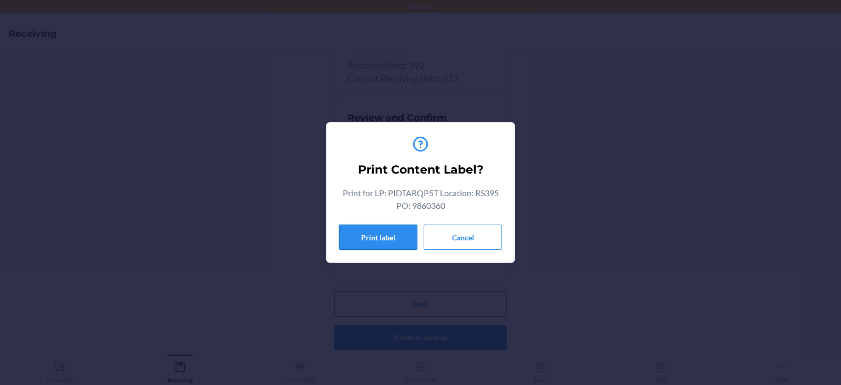
click at [369, 238] on button "Print label" at bounding box center [378, 236] width 78 height 25
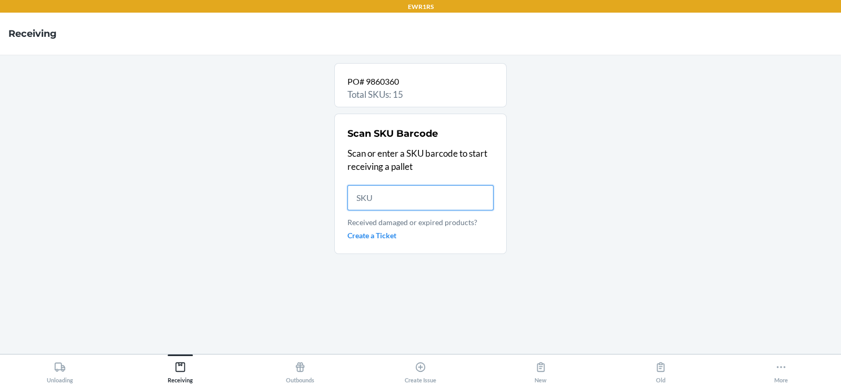
scroll to position [0, 0]
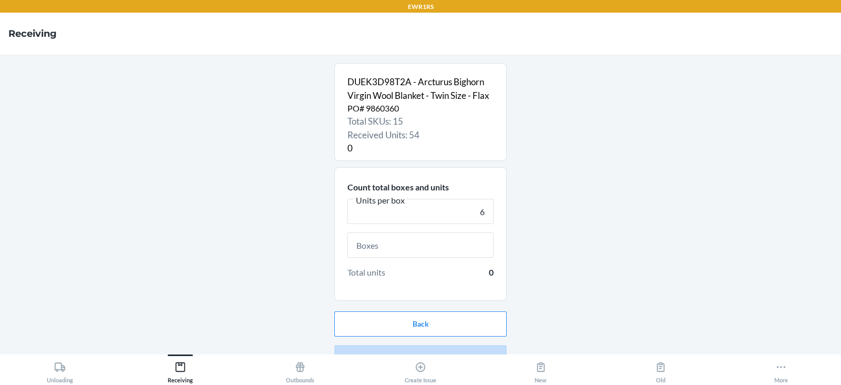
type input "6"
click at [443, 250] on input "text" at bounding box center [420, 244] width 146 height 25
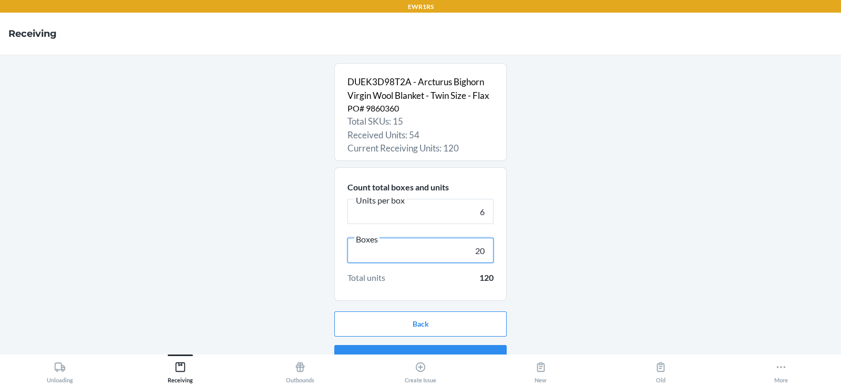
scroll to position [20, 0]
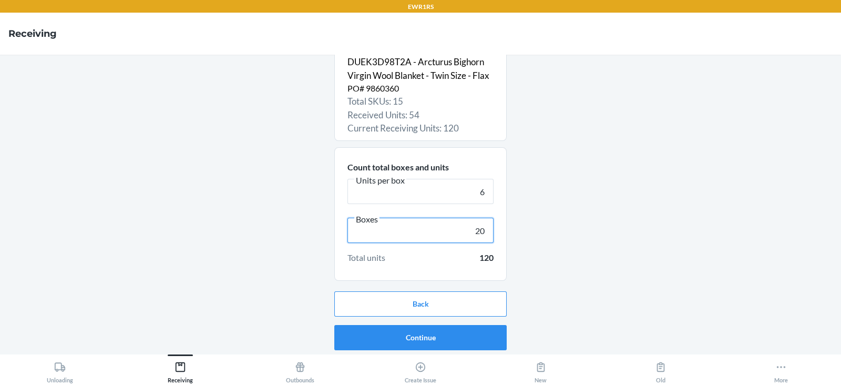
type input "20"
click at [408, 332] on button "Continue" at bounding box center [420, 337] width 172 height 25
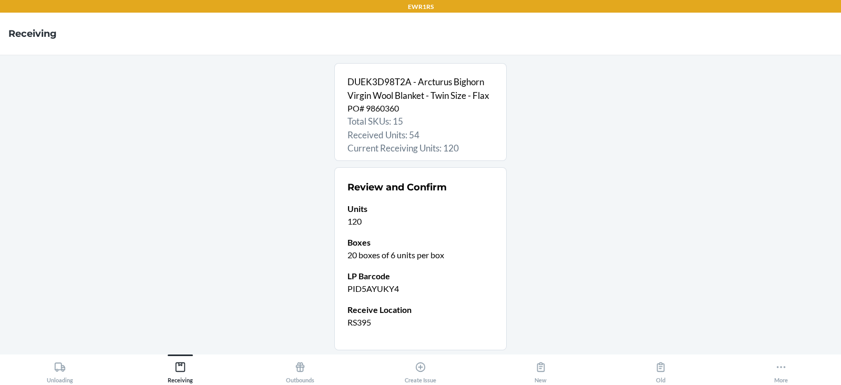
scroll to position [69, 0]
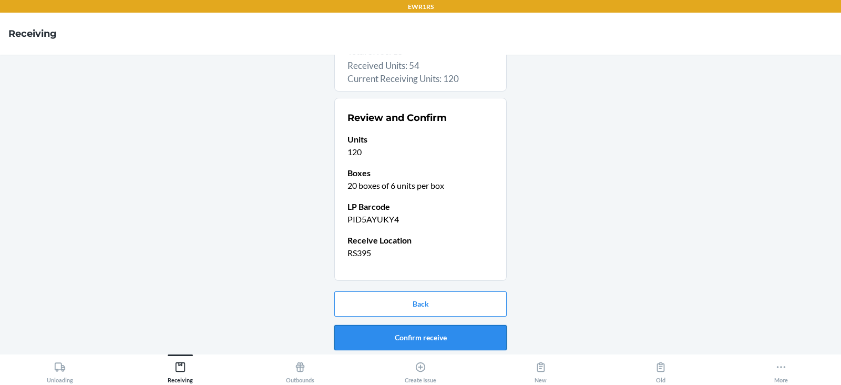
click at [405, 340] on button "Confirm receive" at bounding box center [420, 337] width 172 height 25
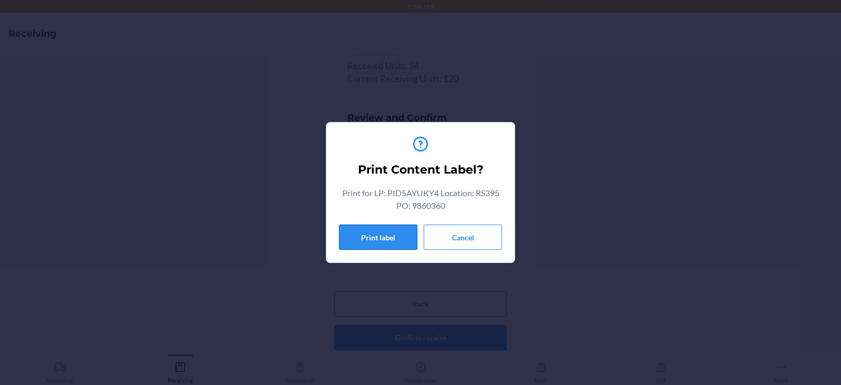
click at [375, 239] on button "Print label" at bounding box center [378, 236] width 78 height 25
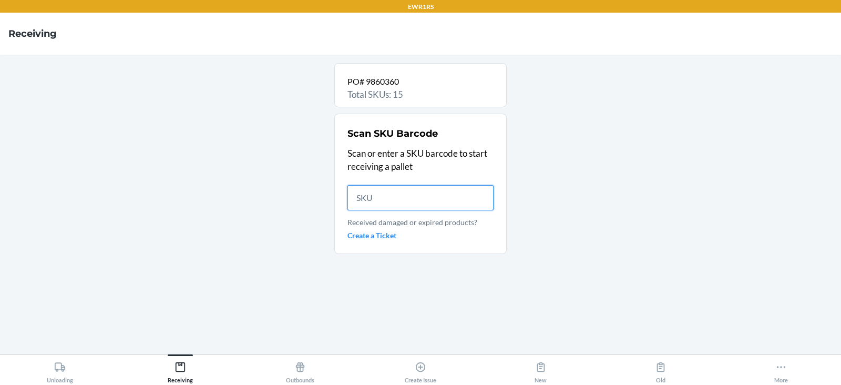
scroll to position [0, 0]
type input "DUEK3D98T2A"
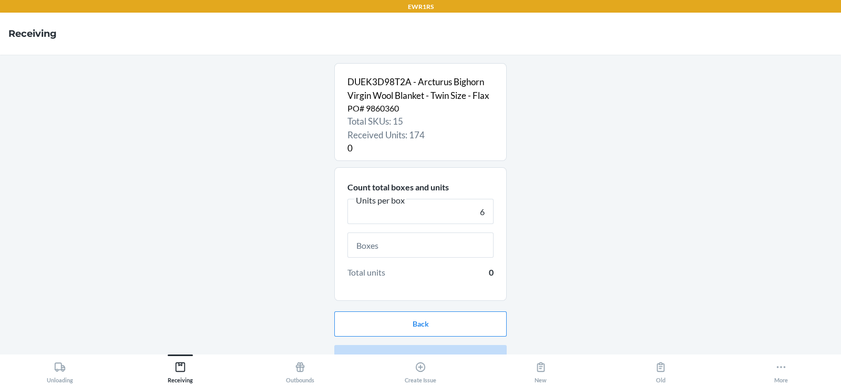
type input "6"
click at [409, 249] on input "text" at bounding box center [420, 244] width 146 height 25
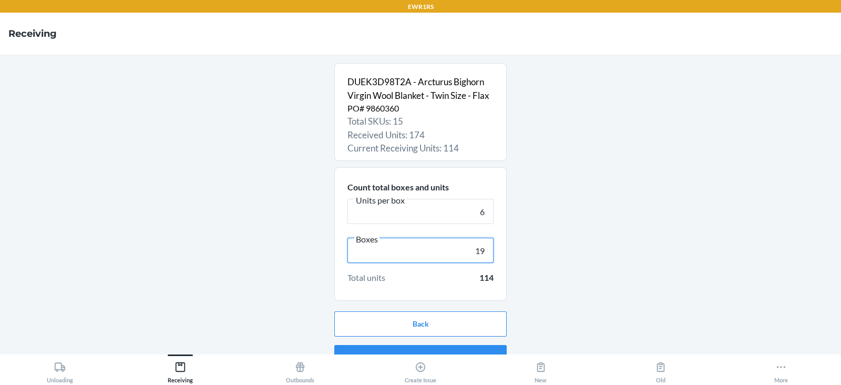
scroll to position [20, 0]
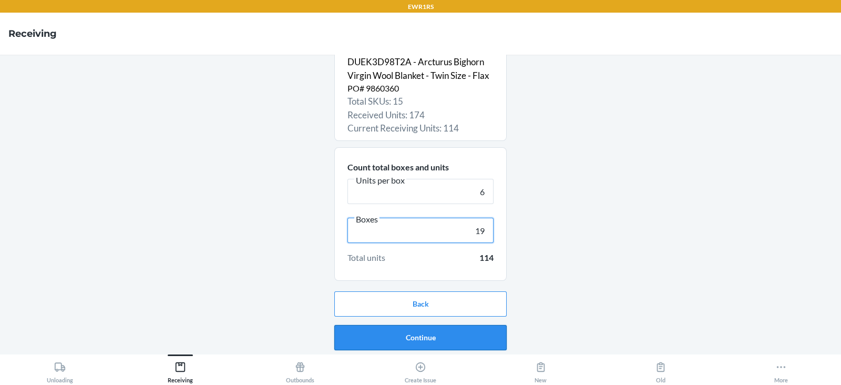
type input "19"
click at [414, 337] on button "Continue" at bounding box center [420, 337] width 172 height 25
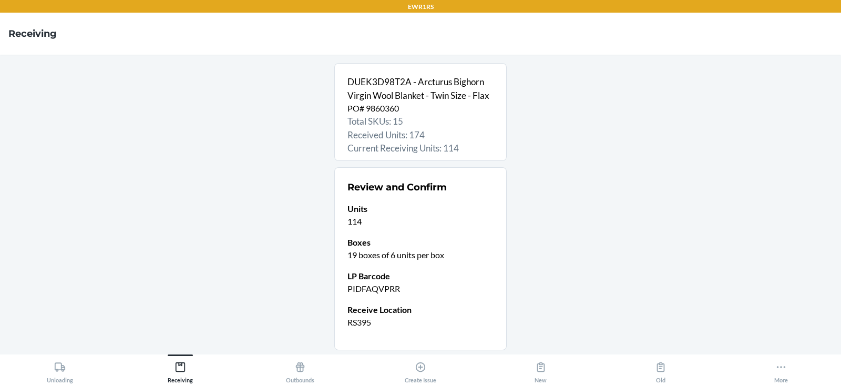
scroll to position [69, 0]
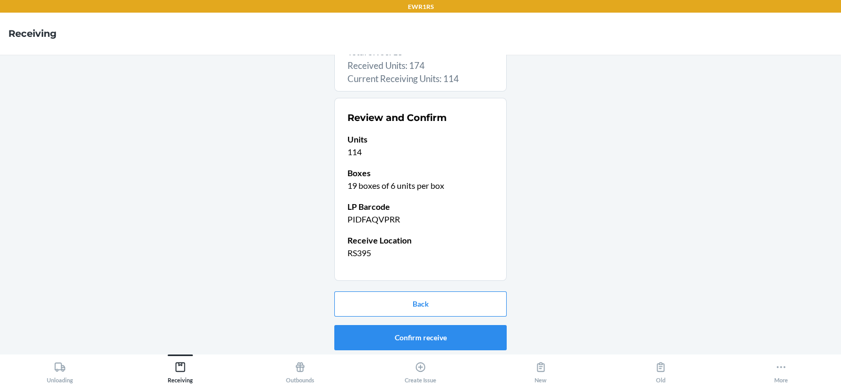
click at [389, 330] on button "Confirm receive" at bounding box center [420, 337] width 172 height 25
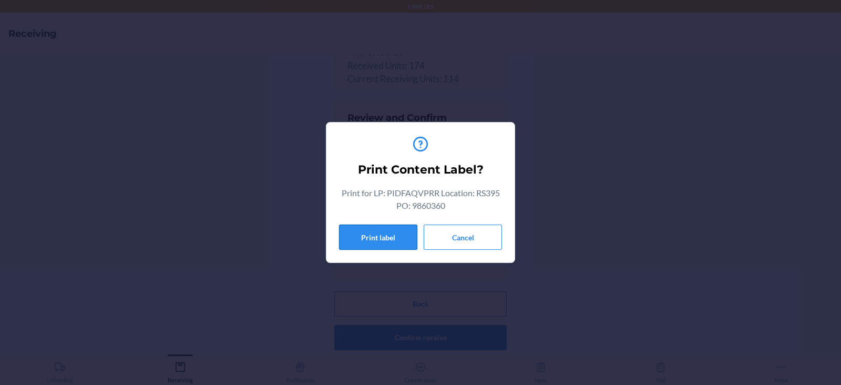
click at [367, 234] on button "Print label" at bounding box center [378, 236] width 78 height 25
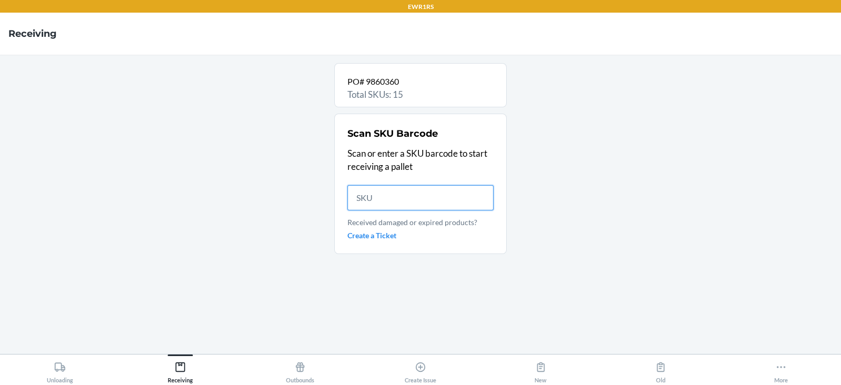
scroll to position [0, 0]
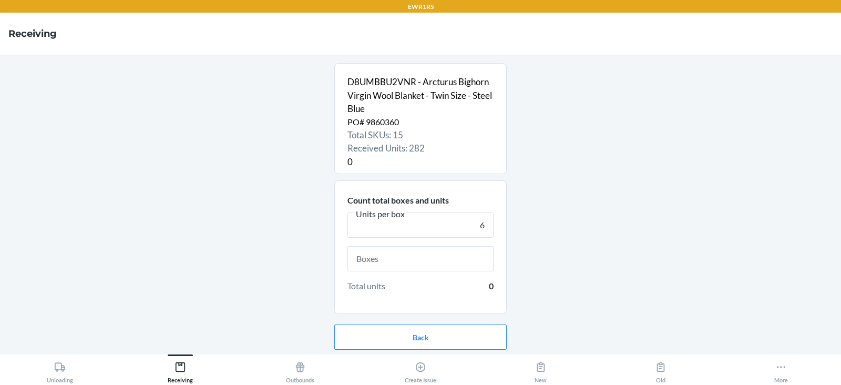
type input "6"
click at [413, 262] on input "text" at bounding box center [420, 258] width 146 height 25
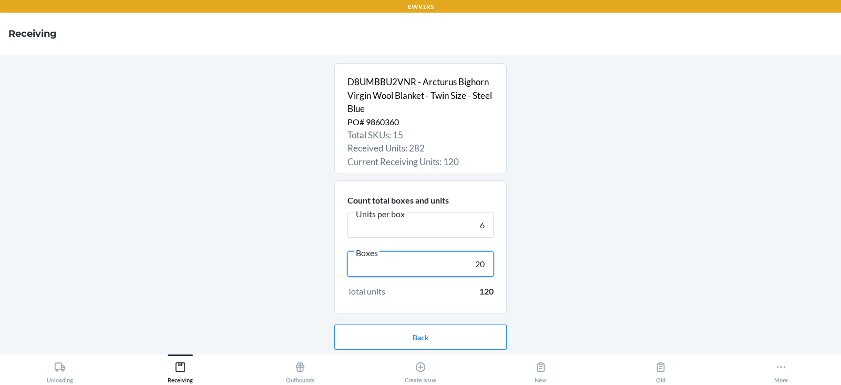
scroll to position [34, 0]
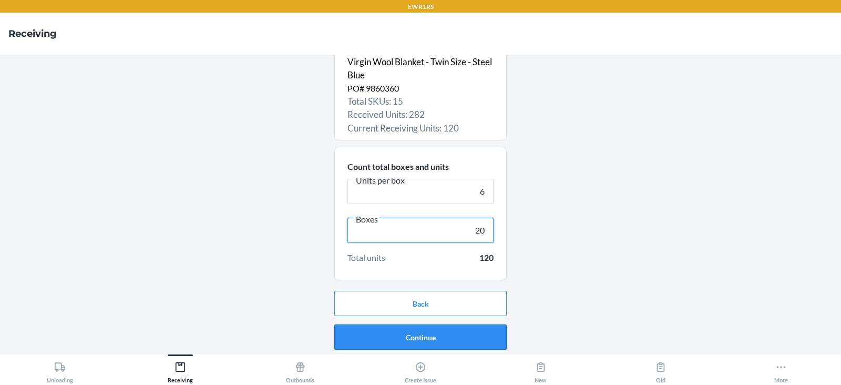
type input "20"
click at [426, 340] on button "Continue" at bounding box center [420, 336] width 172 height 25
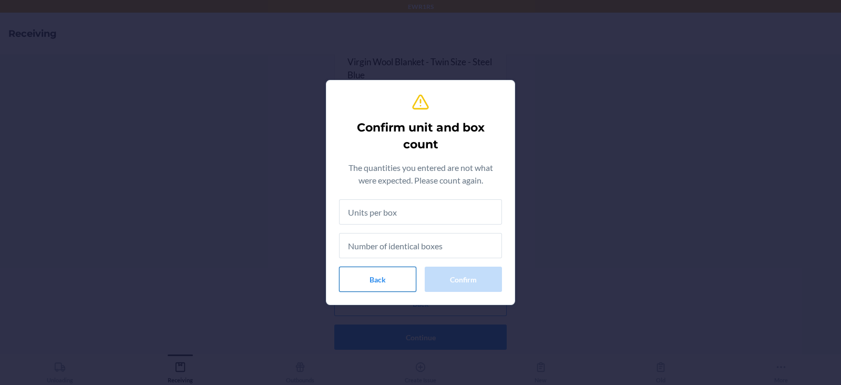
click at [370, 280] on button "Back" at bounding box center [377, 278] width 77 height 25
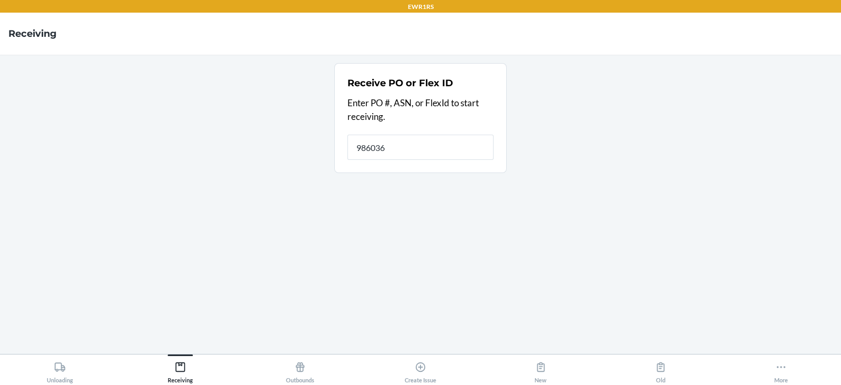
type input "9860360"
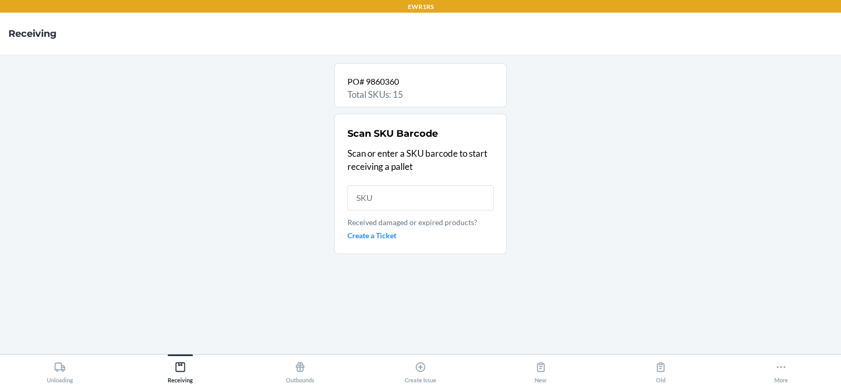
type input "D"
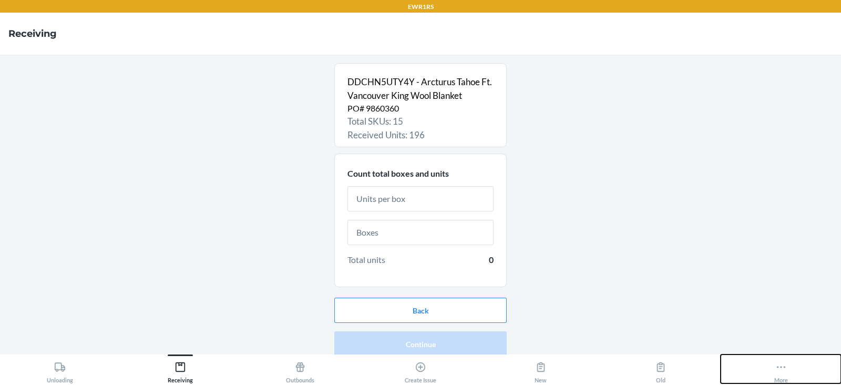
click at [789, 370] on button "More" at bounding box center [780, 368] width 120 height 29
